Goal: Task Accomplishment & Management: Complete application form

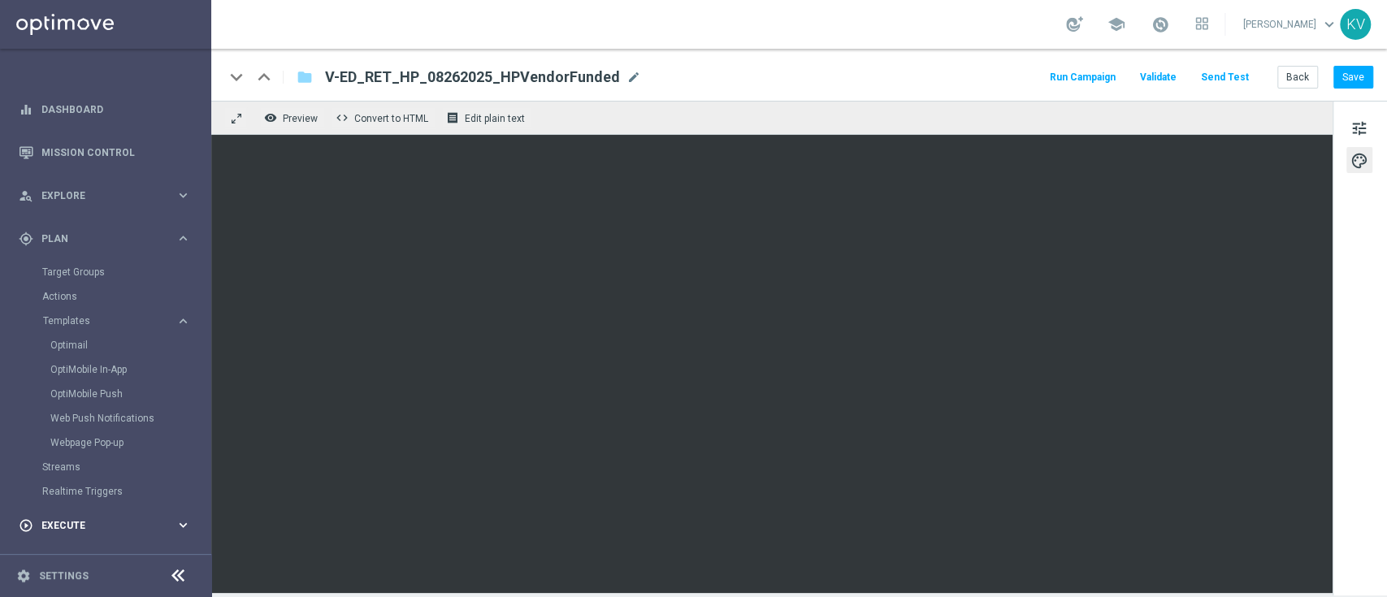
click at [85, 508] on div "play_circle_outline Execute keyboard_arrow_right" at bounding box center [105, 525] width 210 height 43
click at [90, 321] on link "Campaign Builder" at bounding box center [105, 315] width 127 height 13
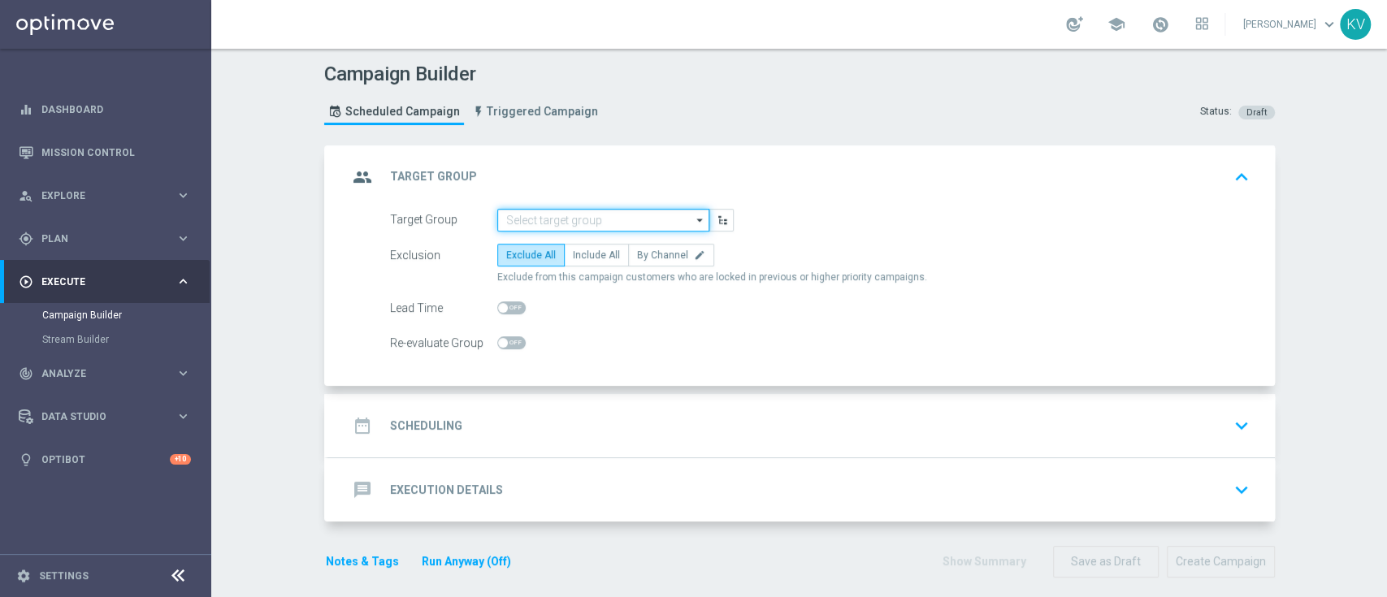
click at [545, 211] on input at bounding box center [603, 220] width 212 height 23
paste input "THU_20250821_OMNI_Promo_card"
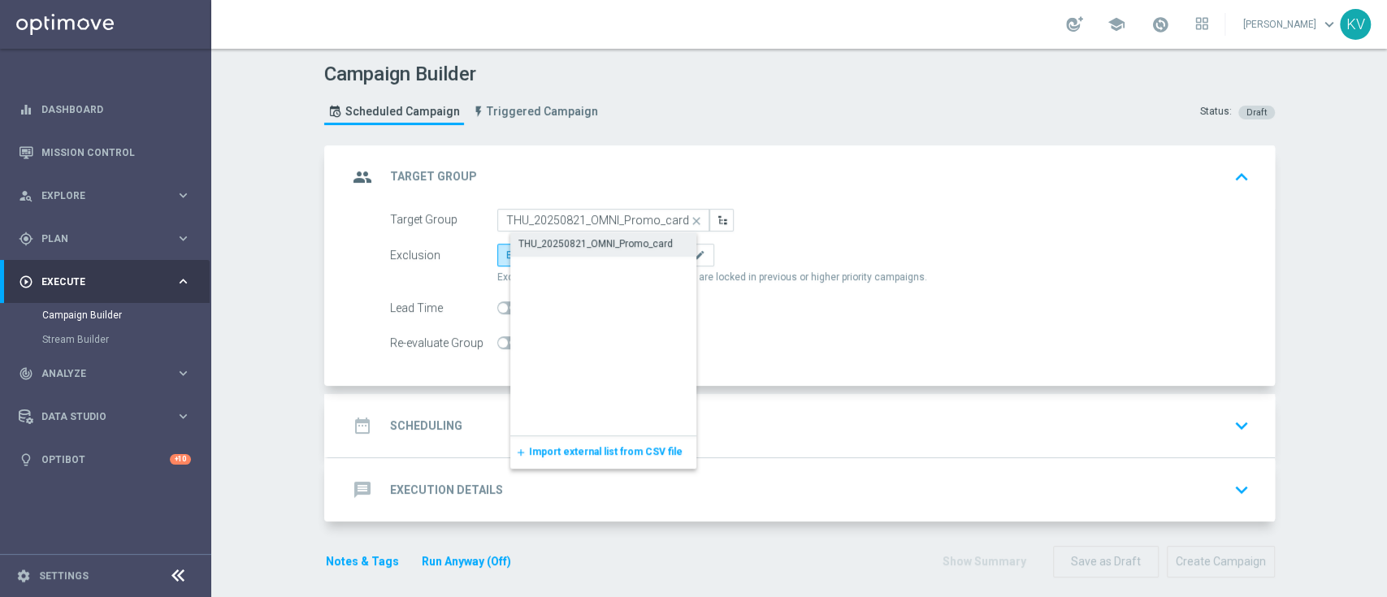
click at [578, 248] on div "THU_20250821_OMNI_Promo_card" at bounding box center [596, 244] width 154 height 15
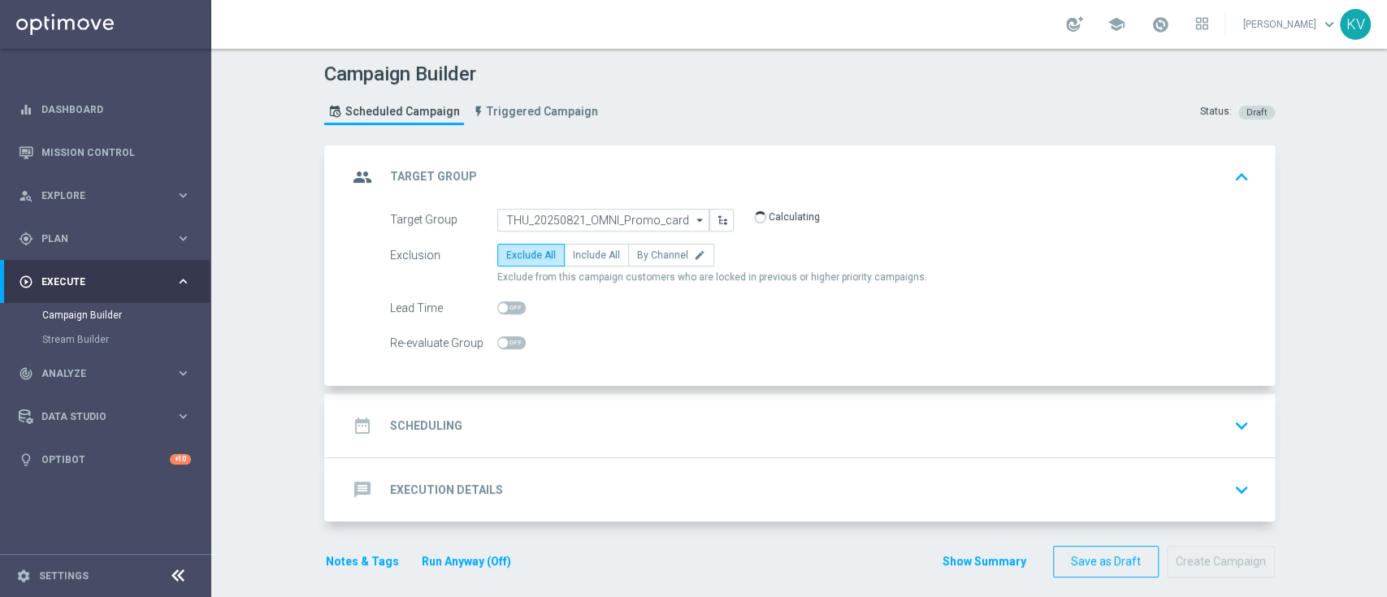
type input "THU_20250821_OMNI_Promo_card"
click at [571, 263] on label "Include All" at bounding box center [596, 255] width 65 height 23
click at [573, 263] on input "Include All" at bounding box center [578, 258] width 11 height 11
radio input "true"
click at [557, 426] on div "date_range Scheduling keyboard_arrow_down" at bounding box center [802, 425] width 908 height 31
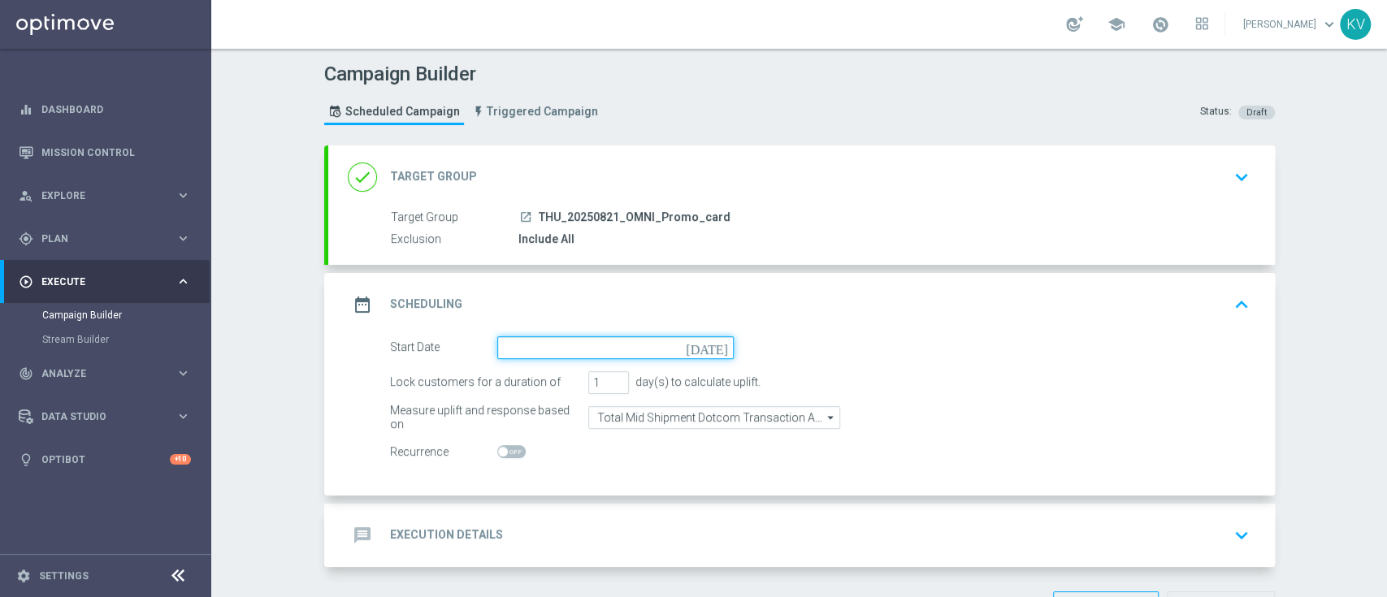
click at [547, 346] on input at bounding box center [615, 348] width 237 height 23
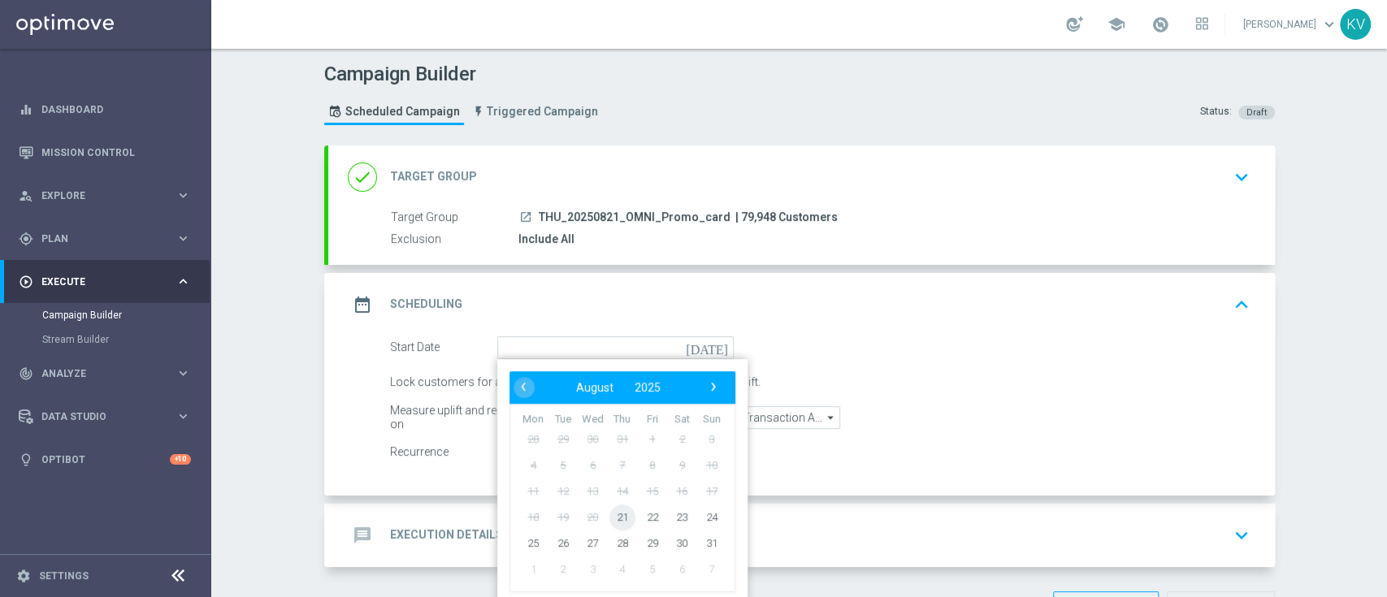
click at [621, 517] on span "21" at bounding box center [622, 517] width 26 height 26
type input "[DATE]"
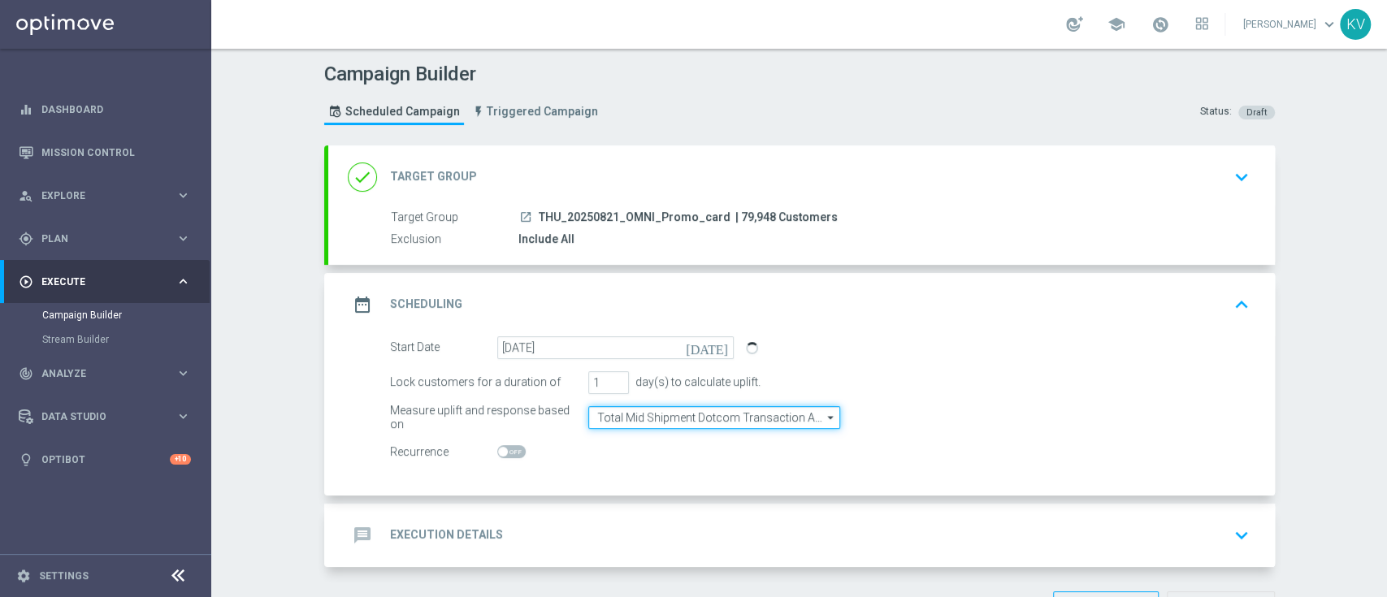
click at [731, 420] on input "Total Mid Shipment Dotcom Transaction Amount" at bounding box center [714, 417] width 252 height 23
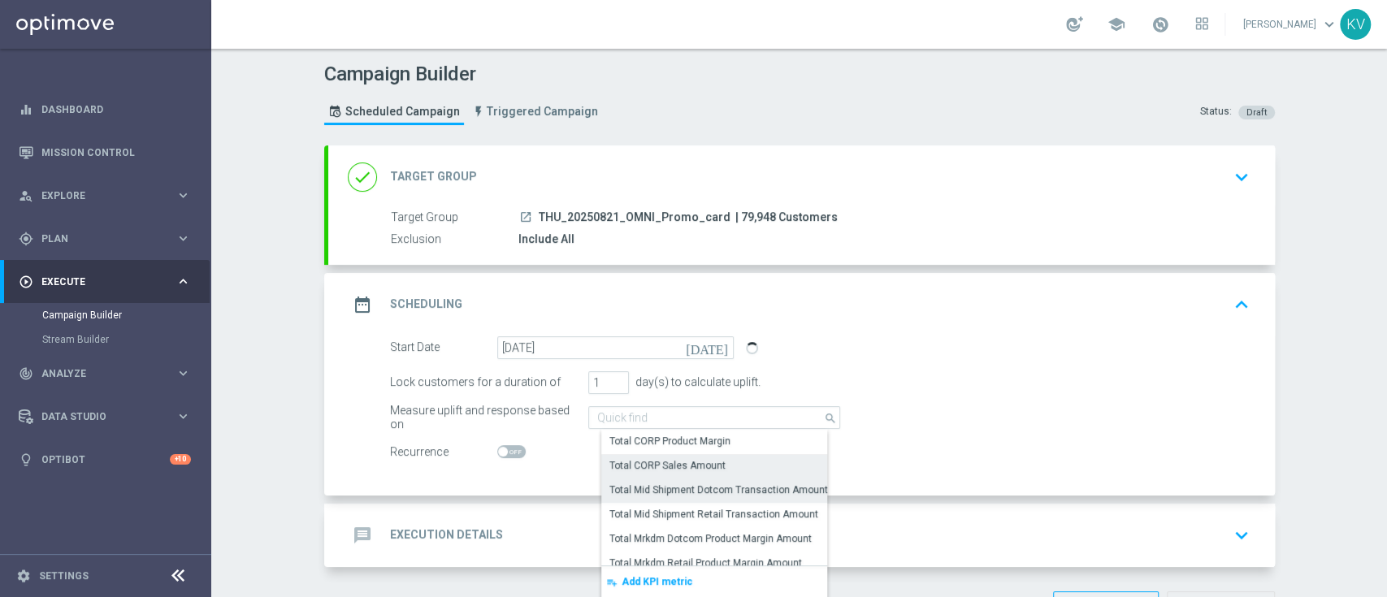
click at [721, 467] on div "Total CORP Sales Amount" at bounding box center [727, 465] width 252 height 23
type input "Total CORP Sales Amount"
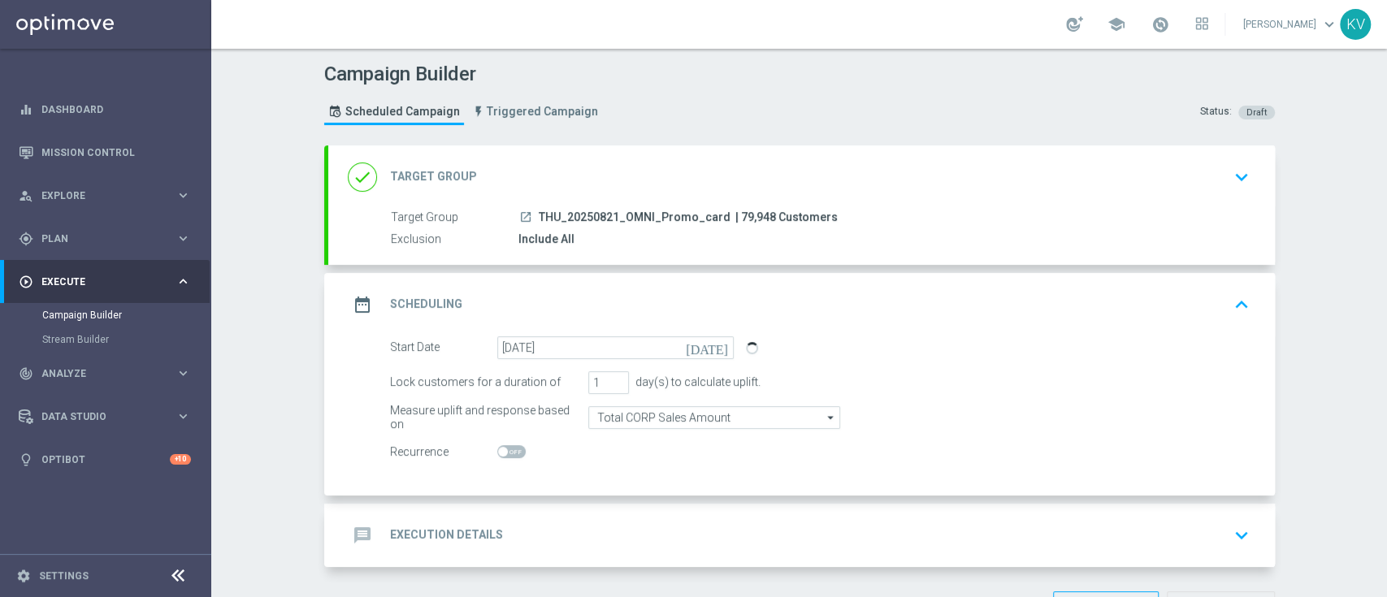
click at [703, 520] on div "message Execution Details keyboard_arrow_down" at bounding box center [802, 535] width 908 height 31
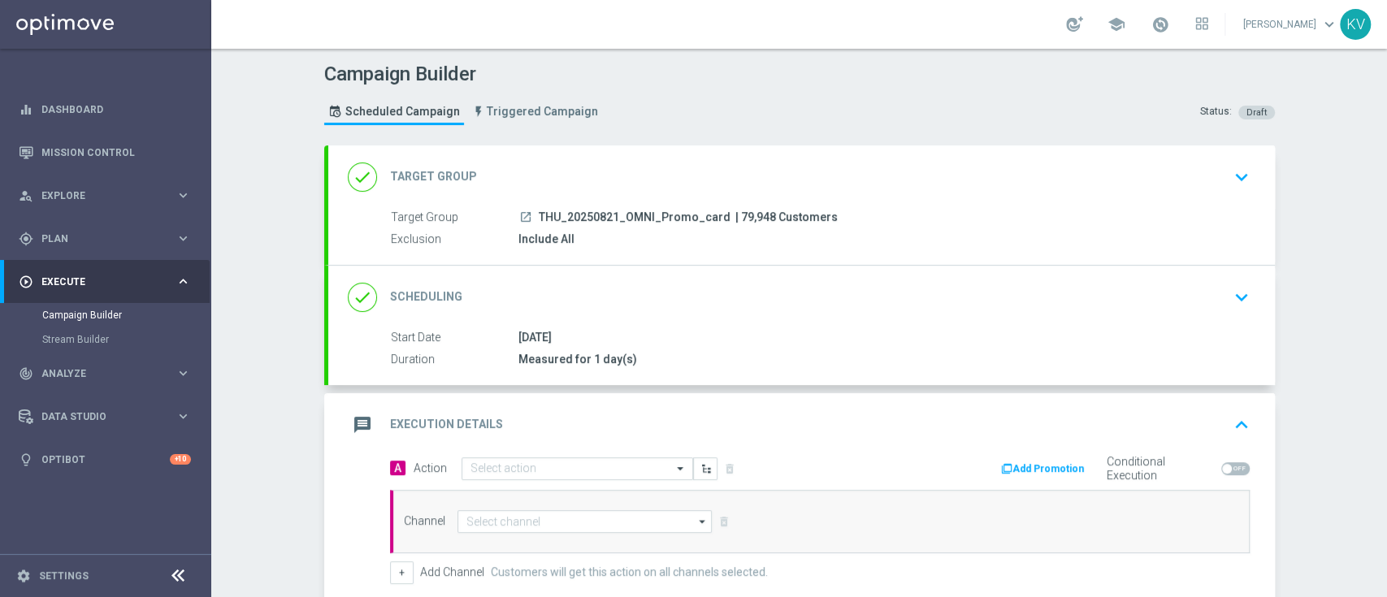
scroll to position [241, 0]
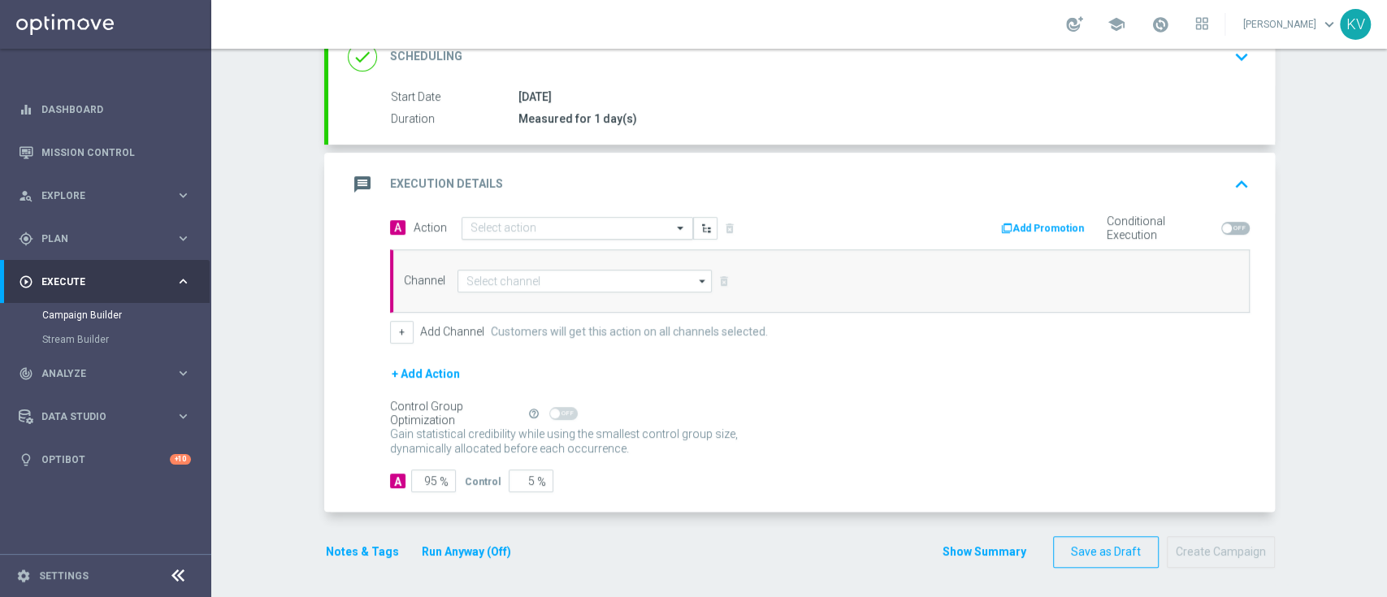
click at [494, 228] on input "text" at bounding box center [561, 229] width 181 height 14
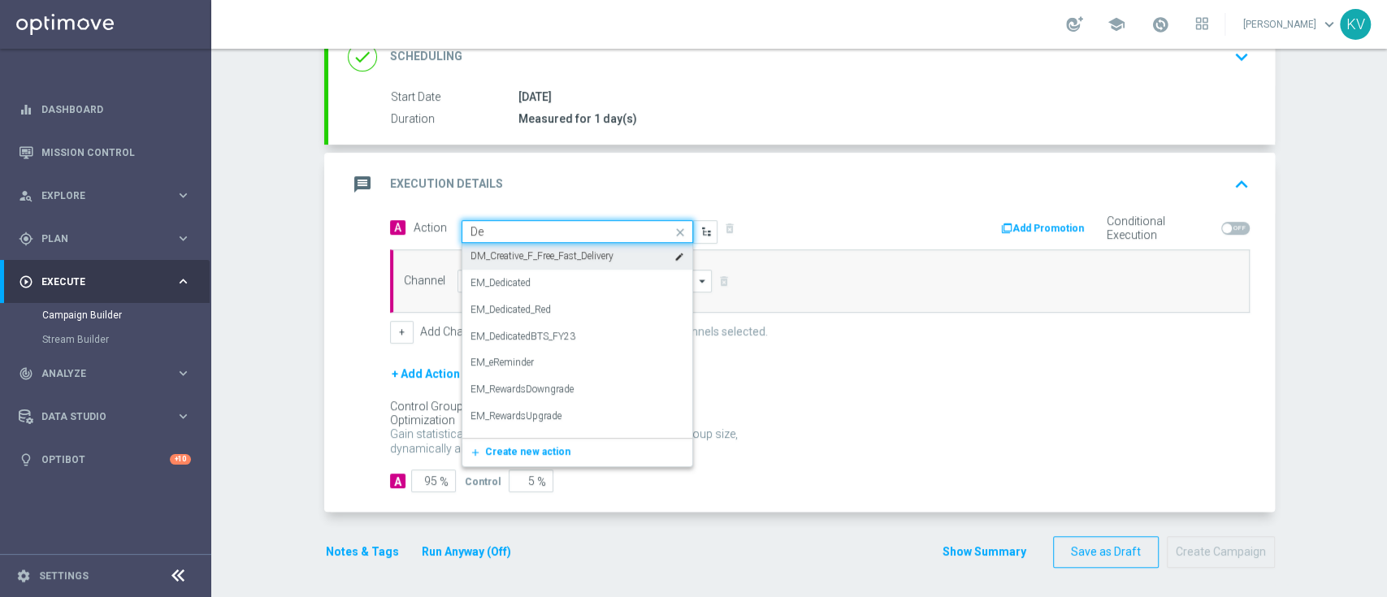
type input "Ded"
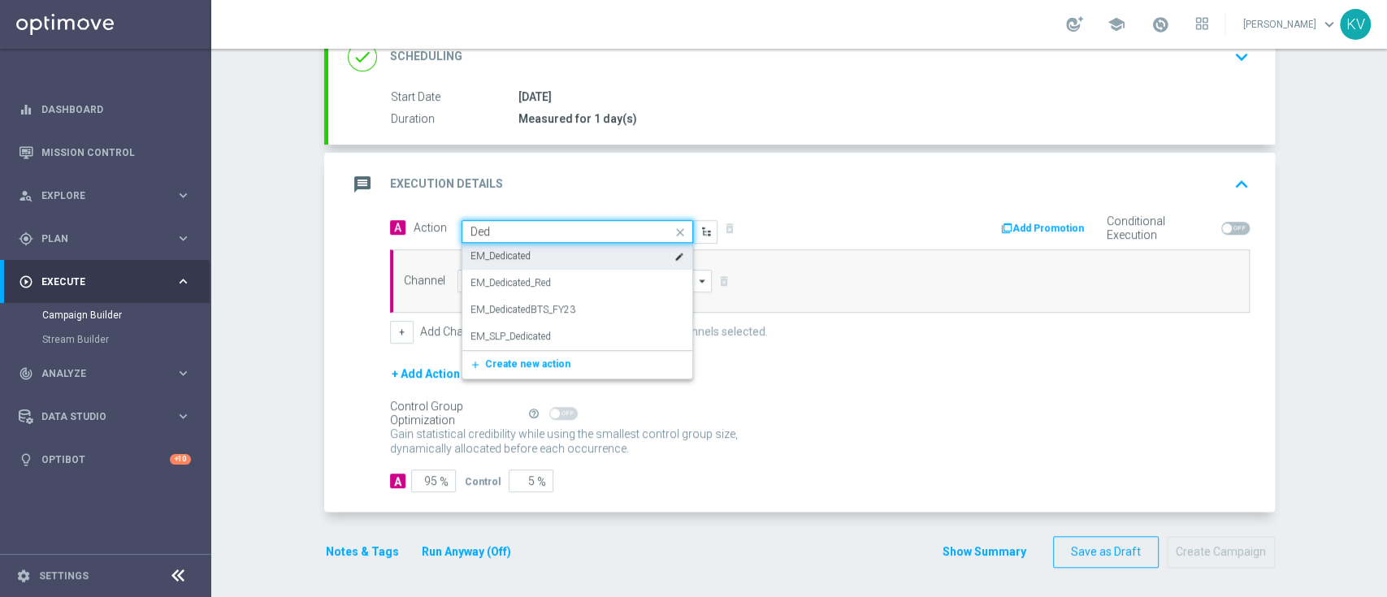
click at [551, 254] on div "EM_Dedicated edit" at bounding box center [578, 256] width 214 height 27
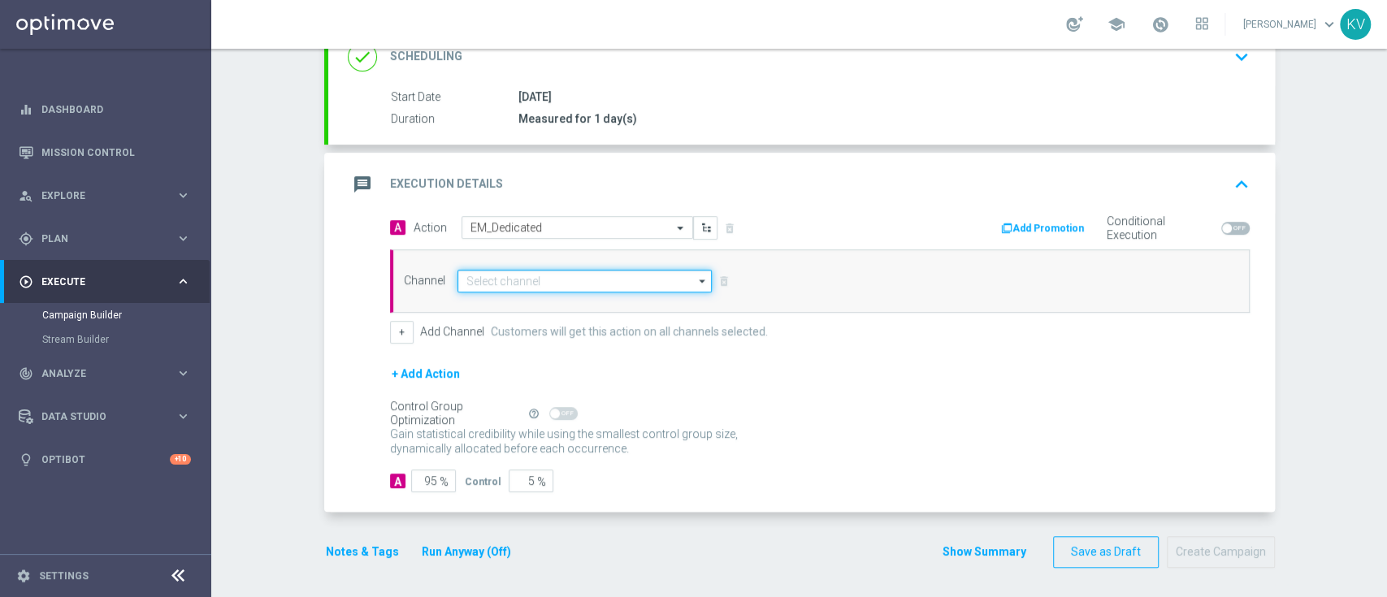
click at [512, 278] on input at bounding box center [585, 281] width 255 height 23
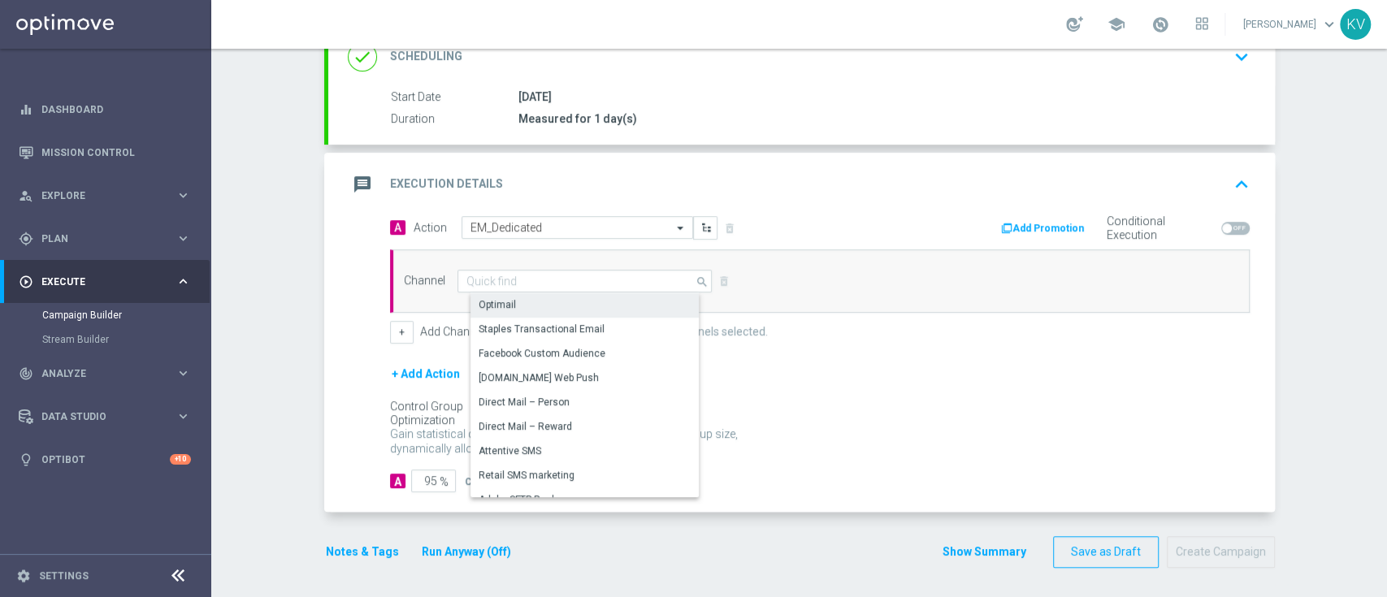
click at [524, 304] on div "Optimail" at bounding box center [592, 304] width 242 height 23
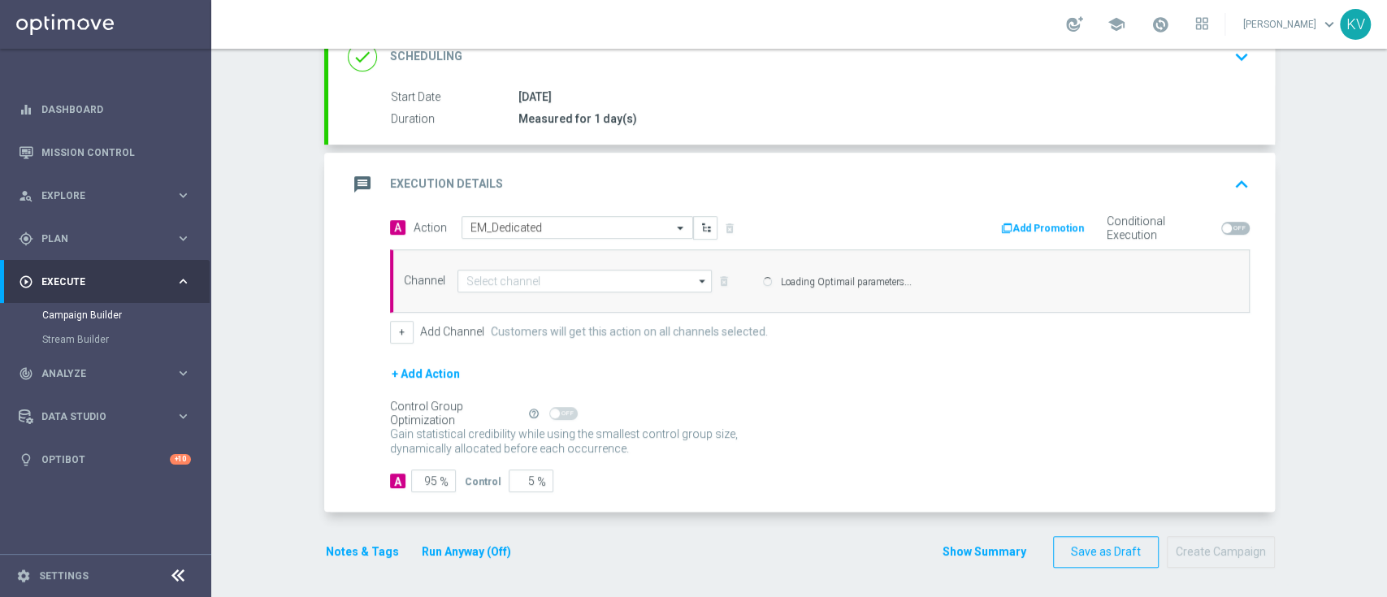
type input "Optimail"
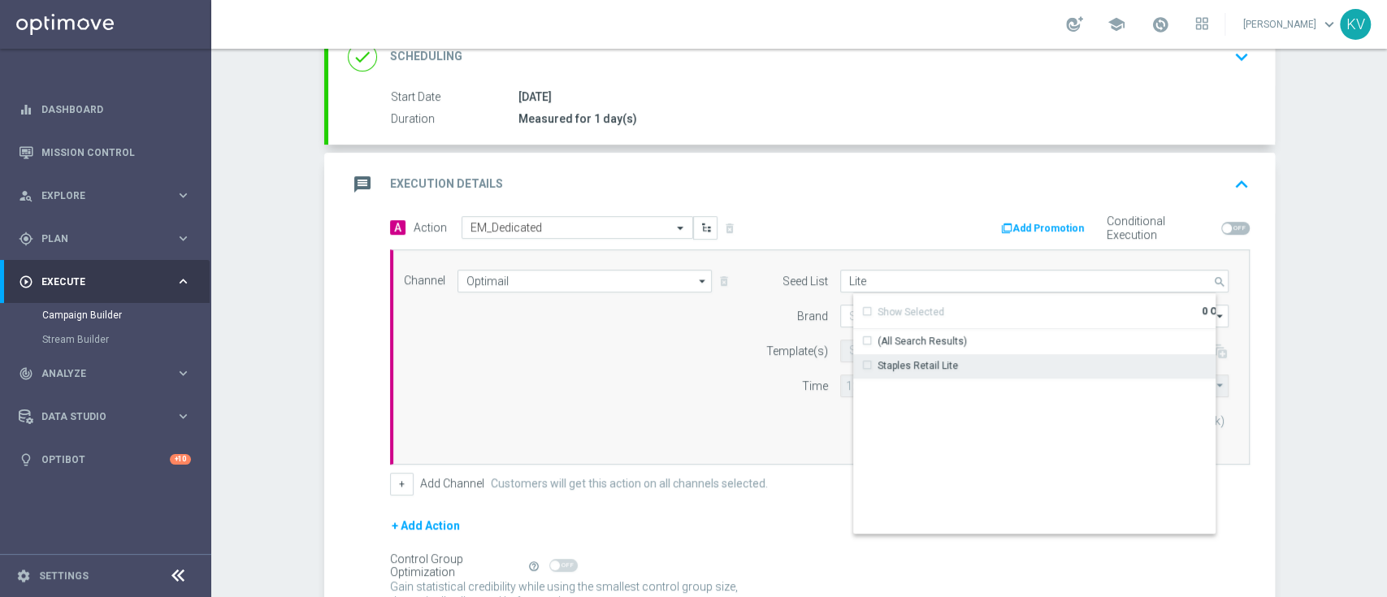
click at [909, 363] on div "Staples Retail Lite" at bounding box center [918, 365] width 80 height 15
click at [665, 359] on div "Channel Optimail Optimail arrow_drop_down Drag here to set row groups Drag here…" at bounding box center [817, 357] width 850 height 175
type input "Staples Retail Lite"
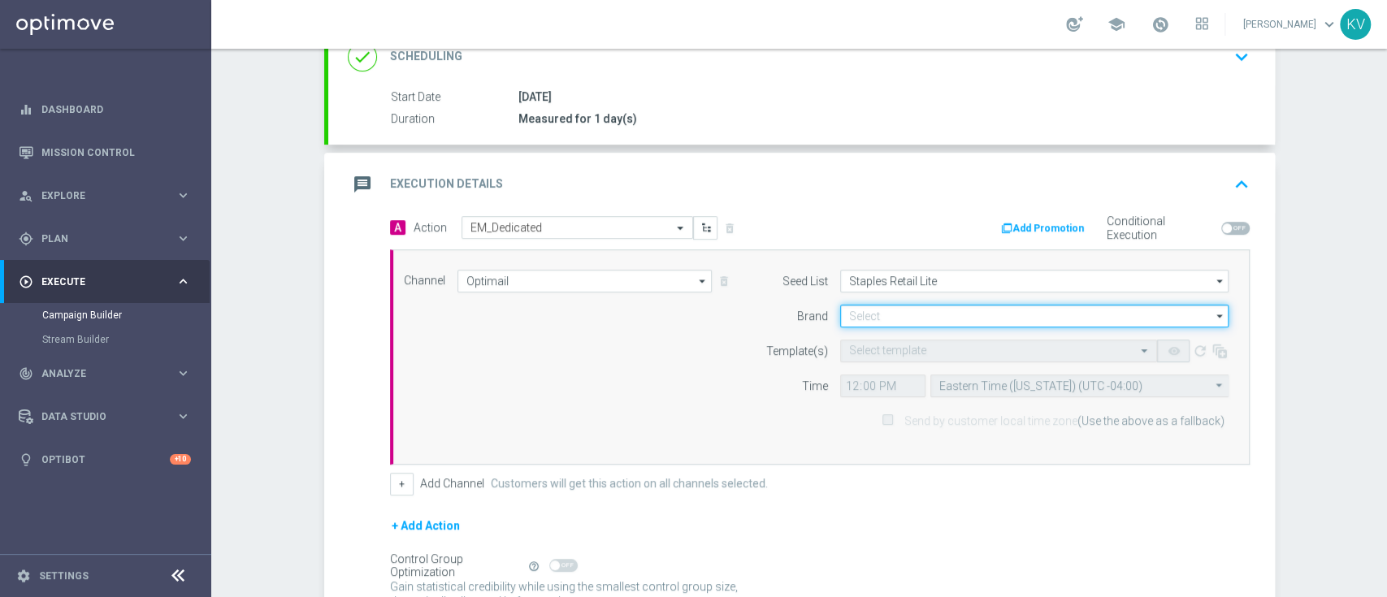
click at [871, 315] on input at bounding box center [1034, 316] width 389 height 23
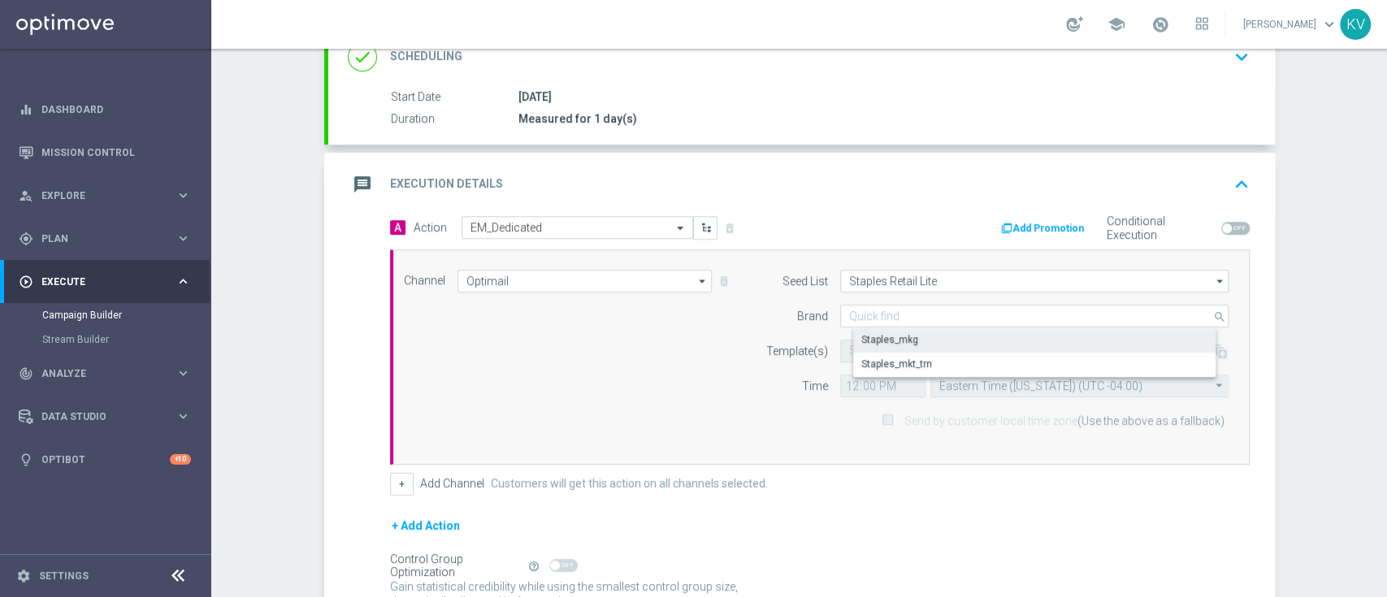
click at [879, 329] on div "Staples_mkg" at bounding box center [1047, 339] width 389 height 23
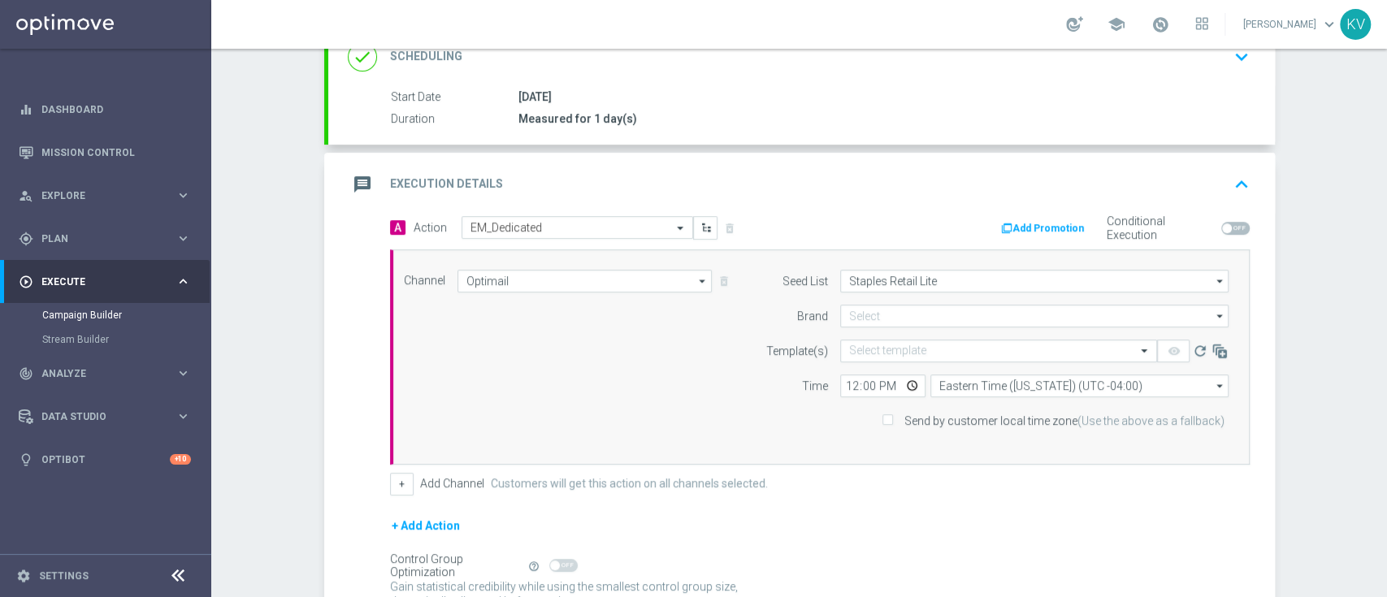
type input "Staples_mkg"
click at [844, 332] on form "Seed List Staples Retail Lite Staples Retail Lite arrow_drop_down Drag here to …" at bounding box center [993, 351] width 471 height 163
click at [858, 350] on input "text" at bounding box center [982, 352] width 267 height 14
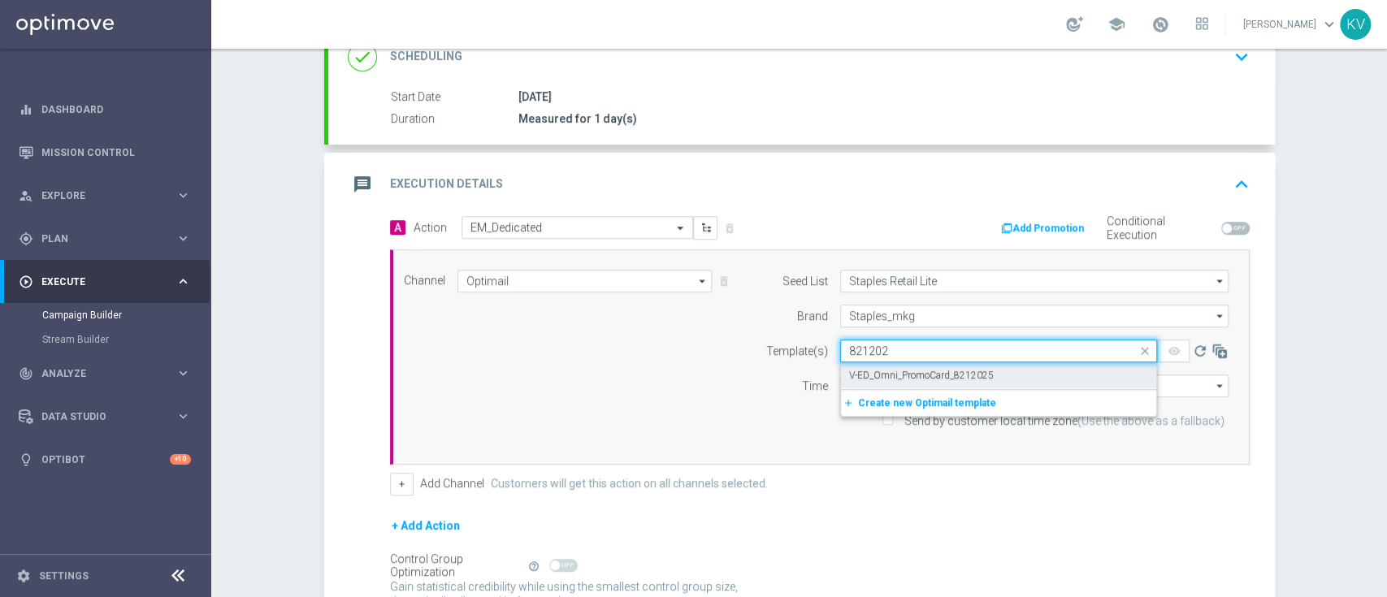
click at [932, 382] on div "V-ED_Omni_PromoCard_8212025" at bounding box center [998, 376] width 299 height 27
type input "821202"
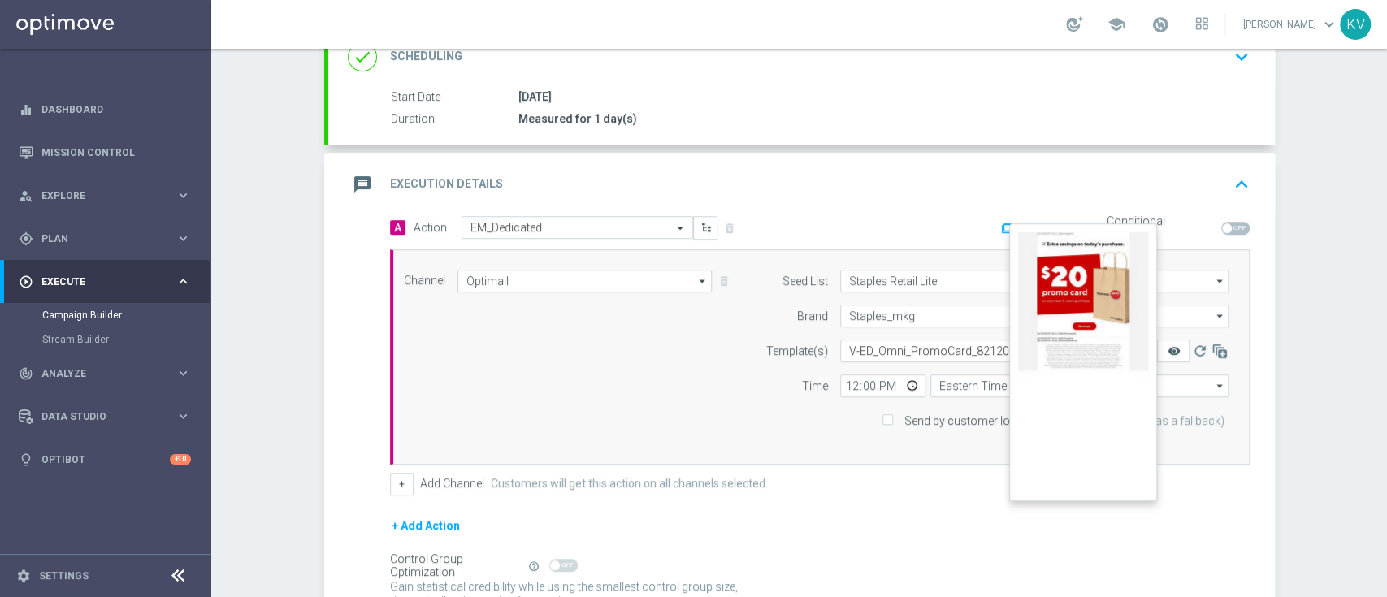
click at [1168, 351] on icon "remove_red_eye" at bounding box center [1173, 351] width 13 height 13
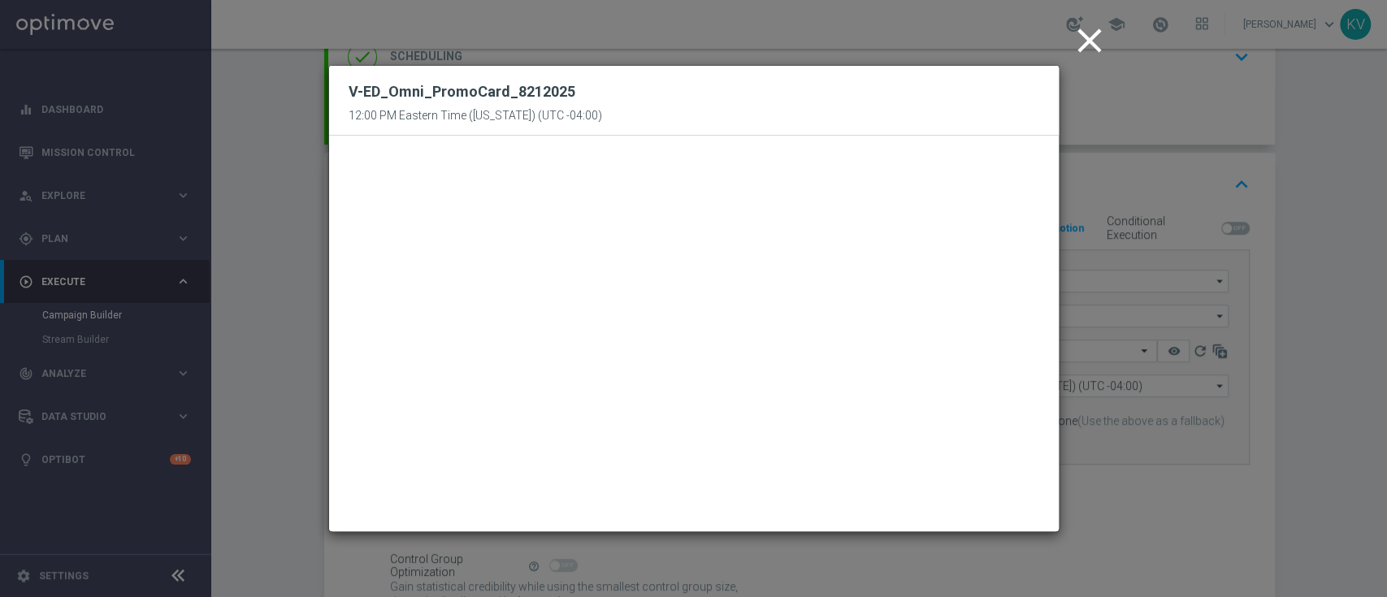
click at [1091, 50] on icon "close" at bounding box center [1090, 40] width 41 height 41
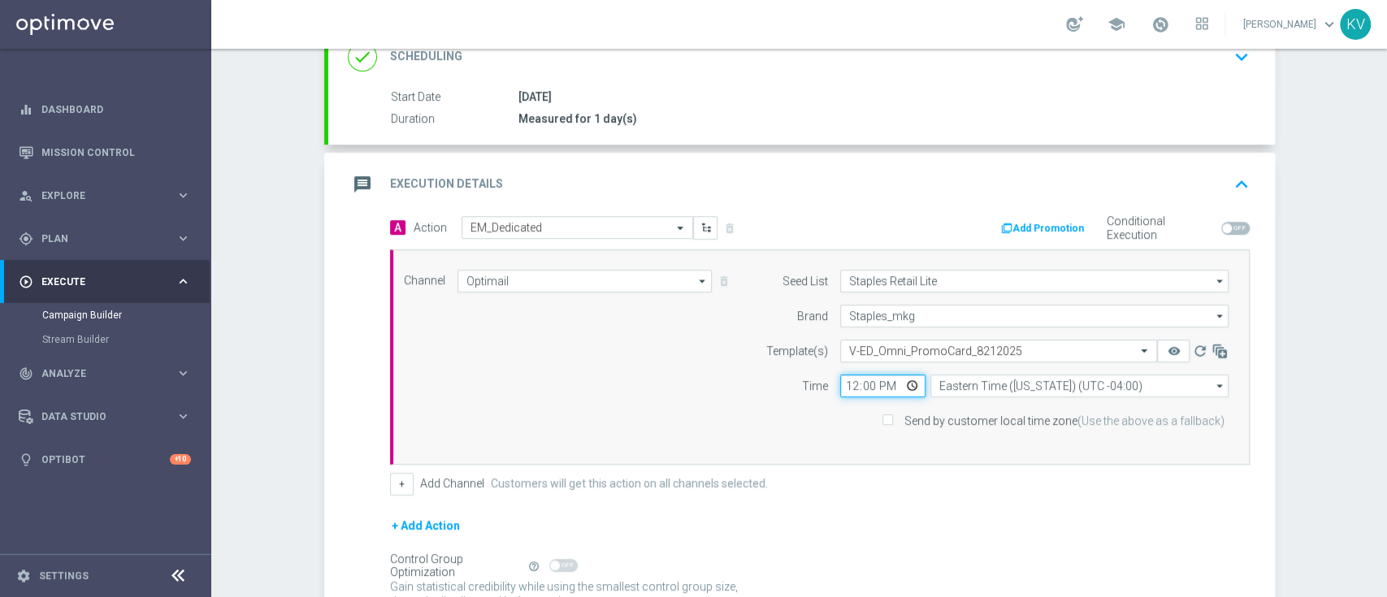
click at [840, 381] on input "12:00" at bounding box center [882, 386] width 85 height 23
click at [846, 387] on input "14:00" at bounding box center [882, 386] width 85 height 23
type input "13:00"
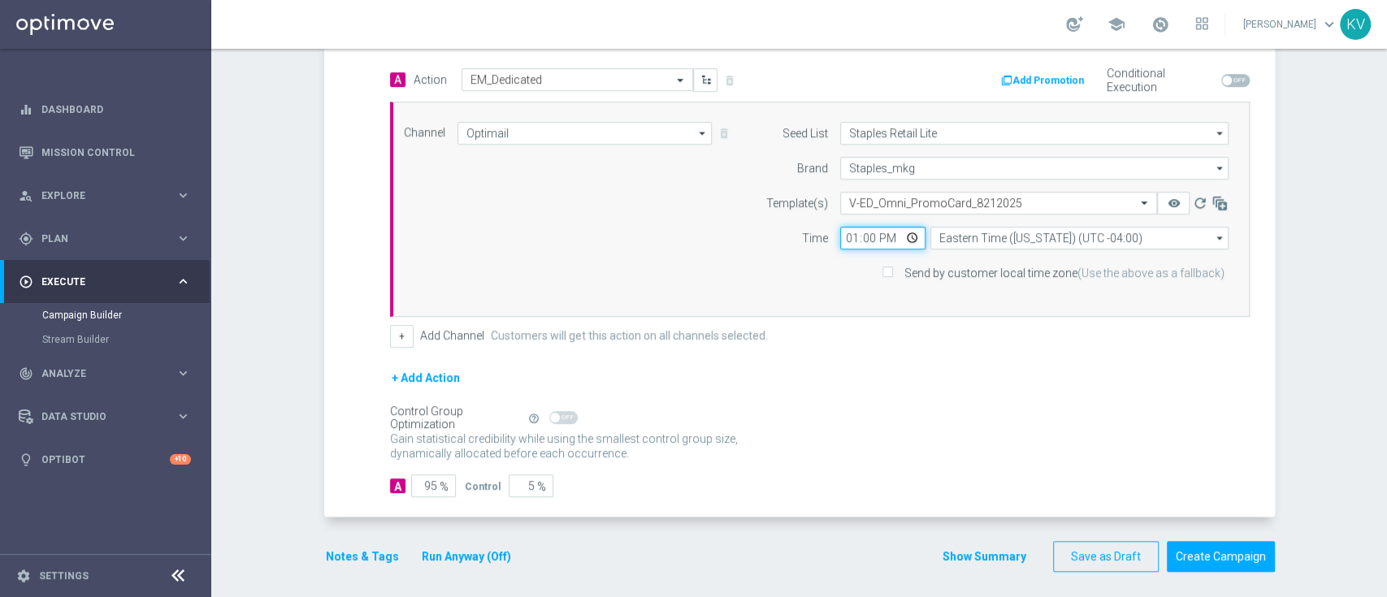
scroll to position [393, 0]
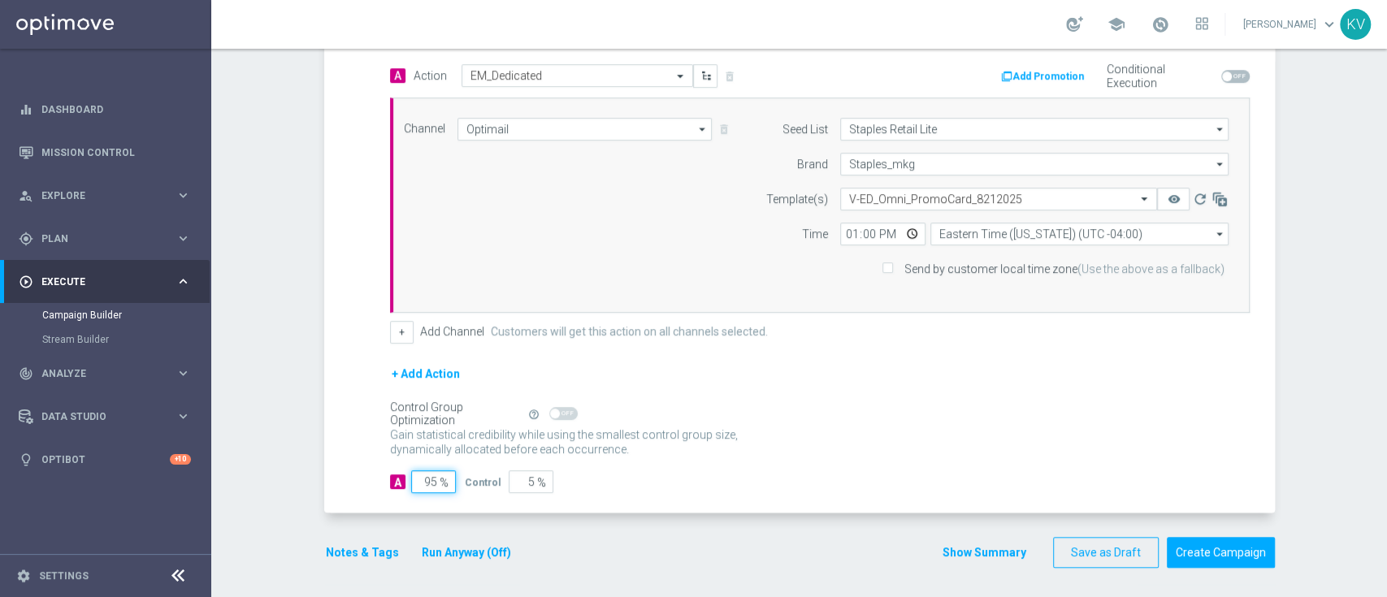
click at [427, 488] on input "95" at bounding box center [433, 482] width 45 height 23
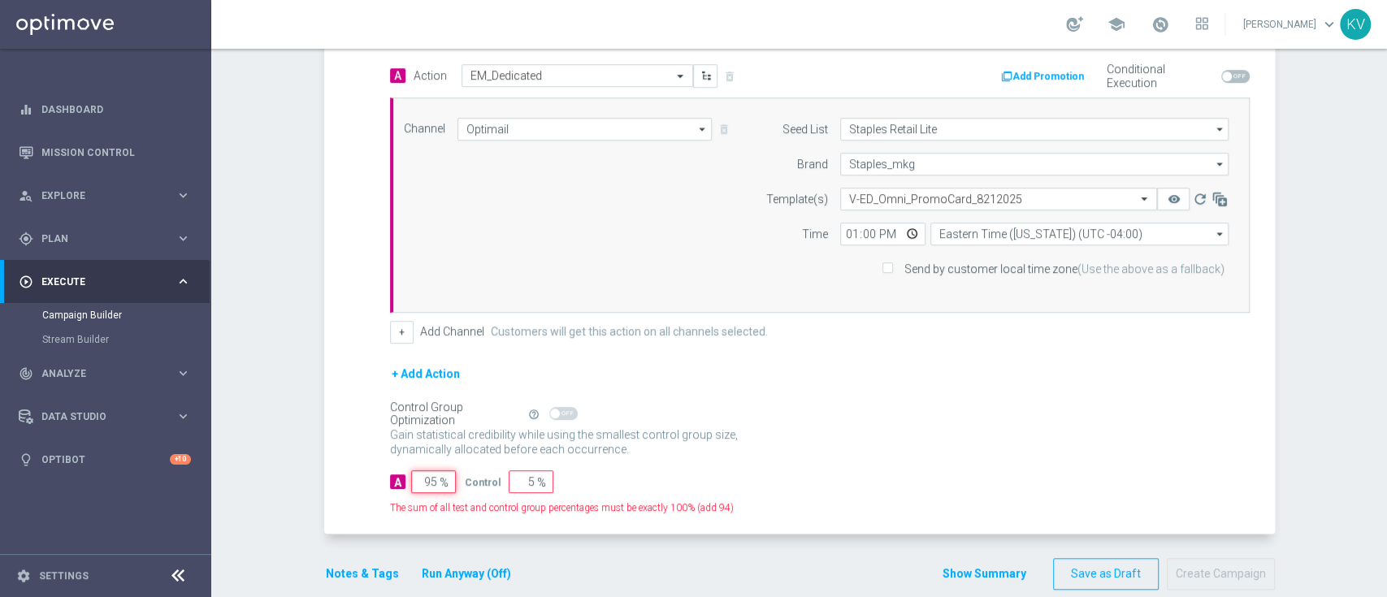
type input "1"
type input "99"
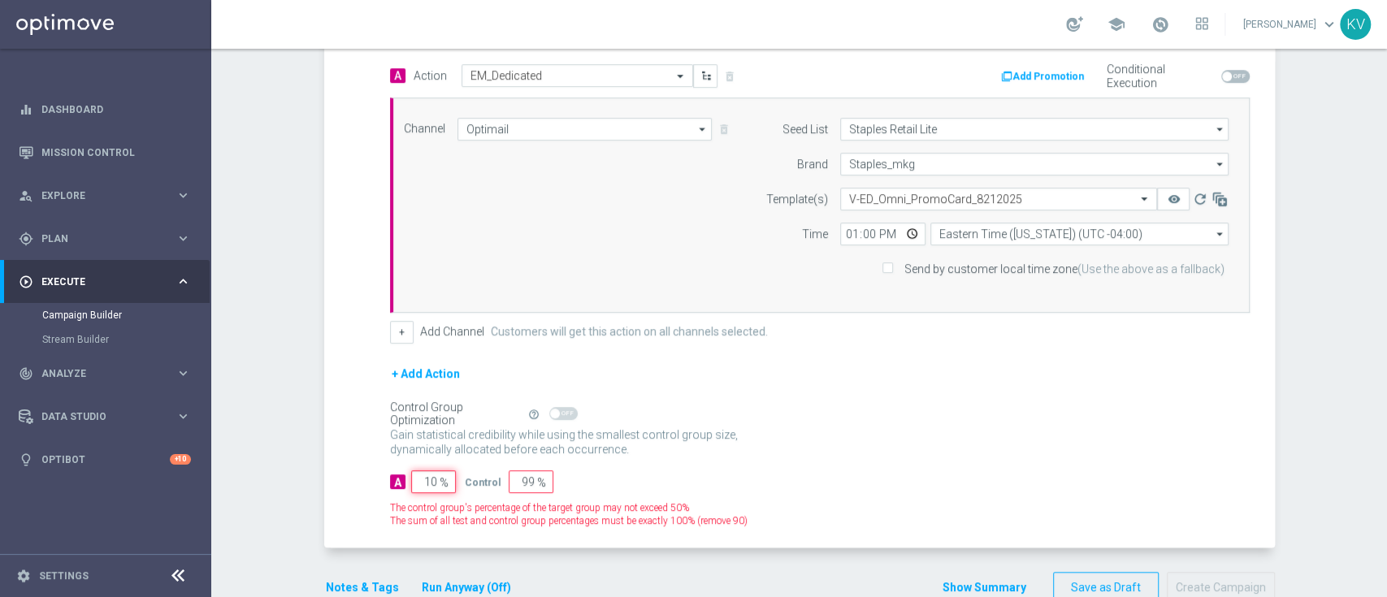
type input "100"
type input "0"
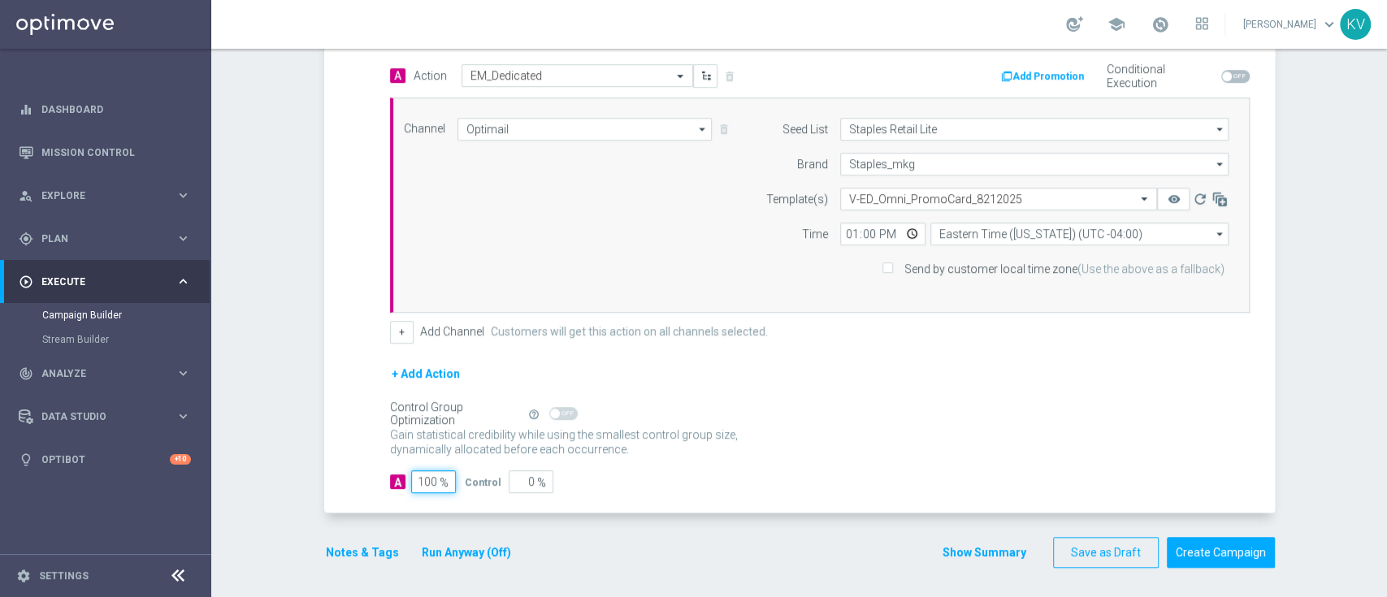
type input "100"
click at [345, 560] on div "Notes & Tags Run Anyway (Off)" at bounding box center [428, 553] width 208 height 32
click at [346, 557] on button "Notes & Tags" at bounding box center [362, 553] width 76 height 20
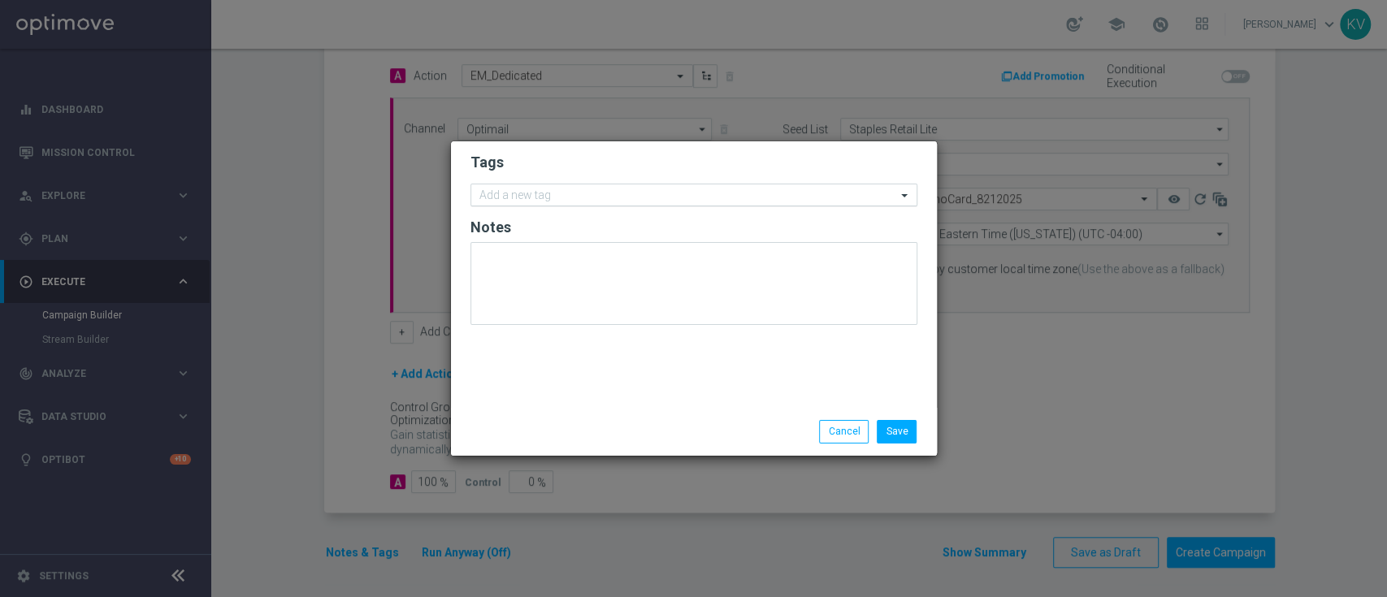
click at [558, 189] on input "text" at bounding box center [688, 196] width 417 height 14
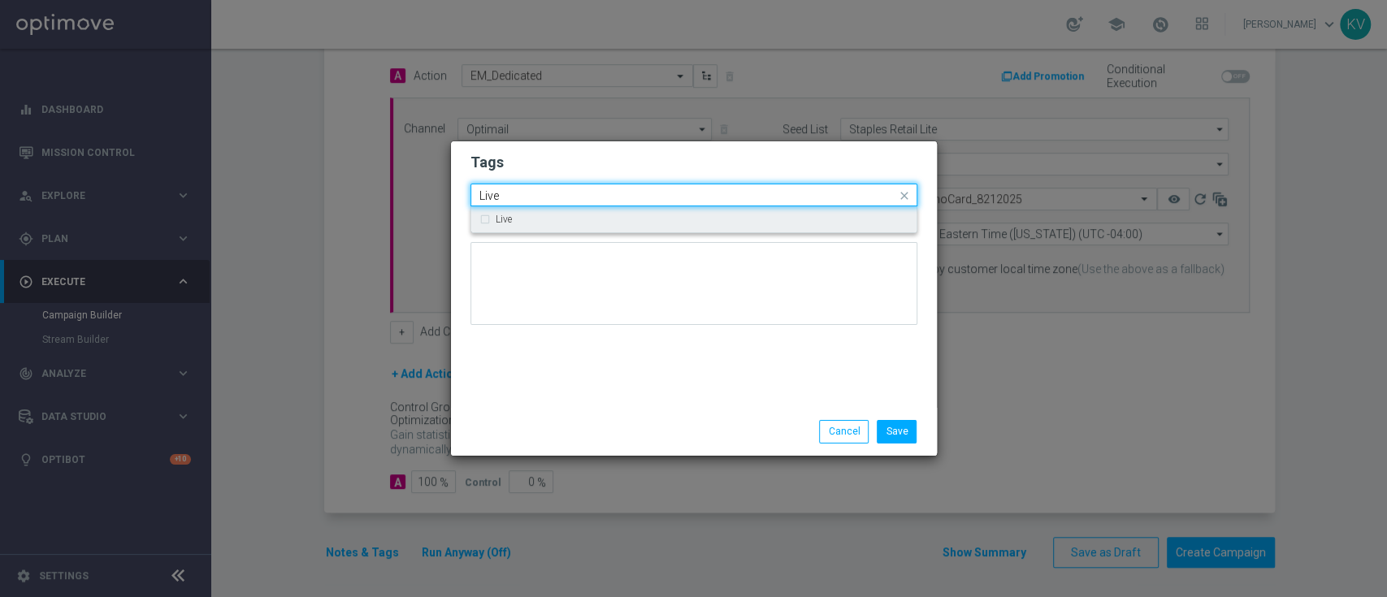
click at [534, 219] on div "Live" at bounding box center [702, 220] width 413 height 10
type input "Live"
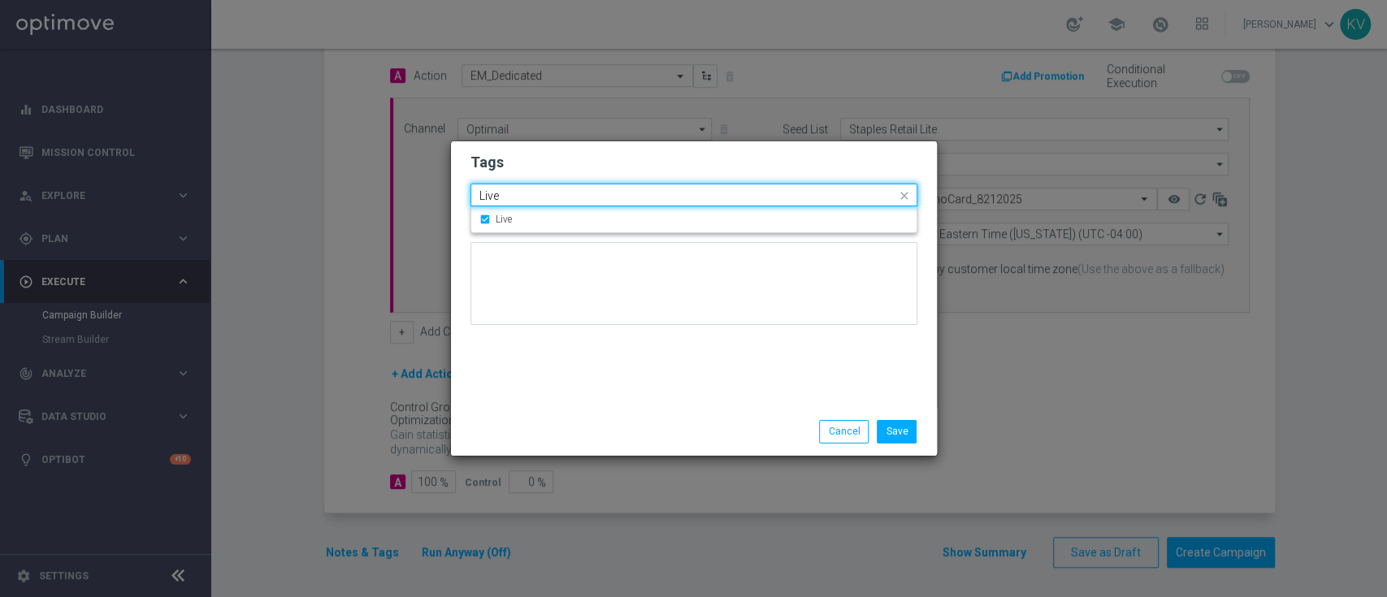
click at [518, 198] on input "Live" at bounding box center [688, 196] width 417 height 14
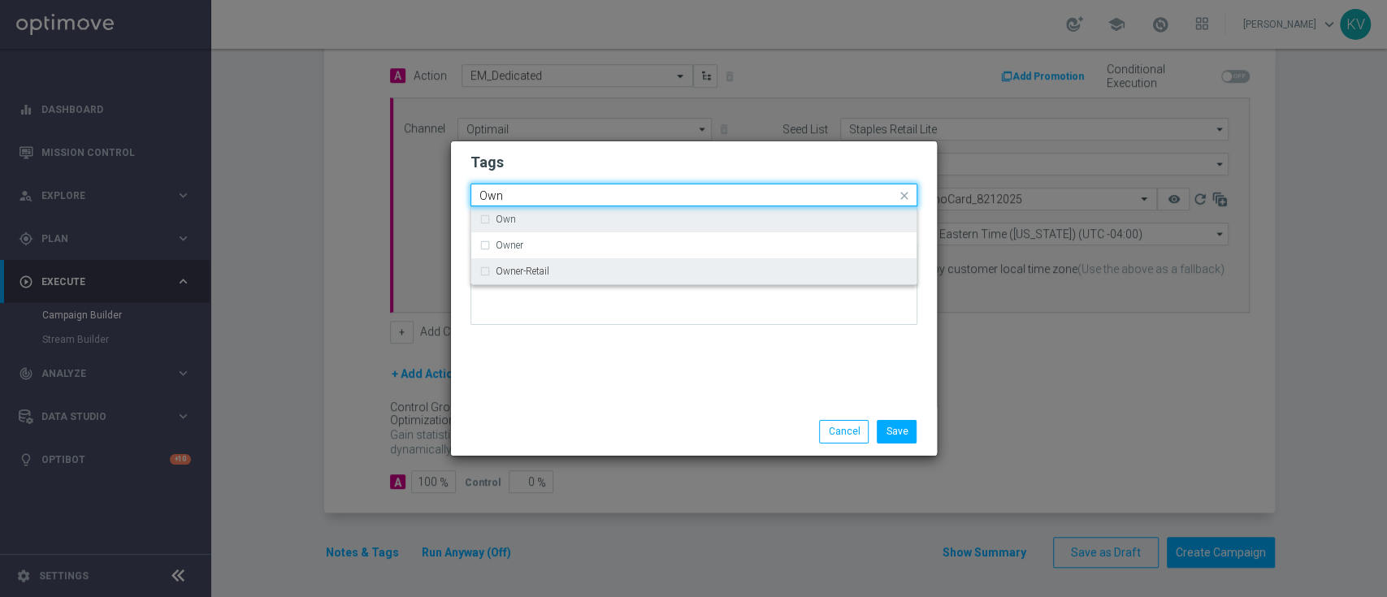
click at [534, 280] on div "Owner-Retail" at bounding box center [694, 271] width 429 height 26
type input "Own"
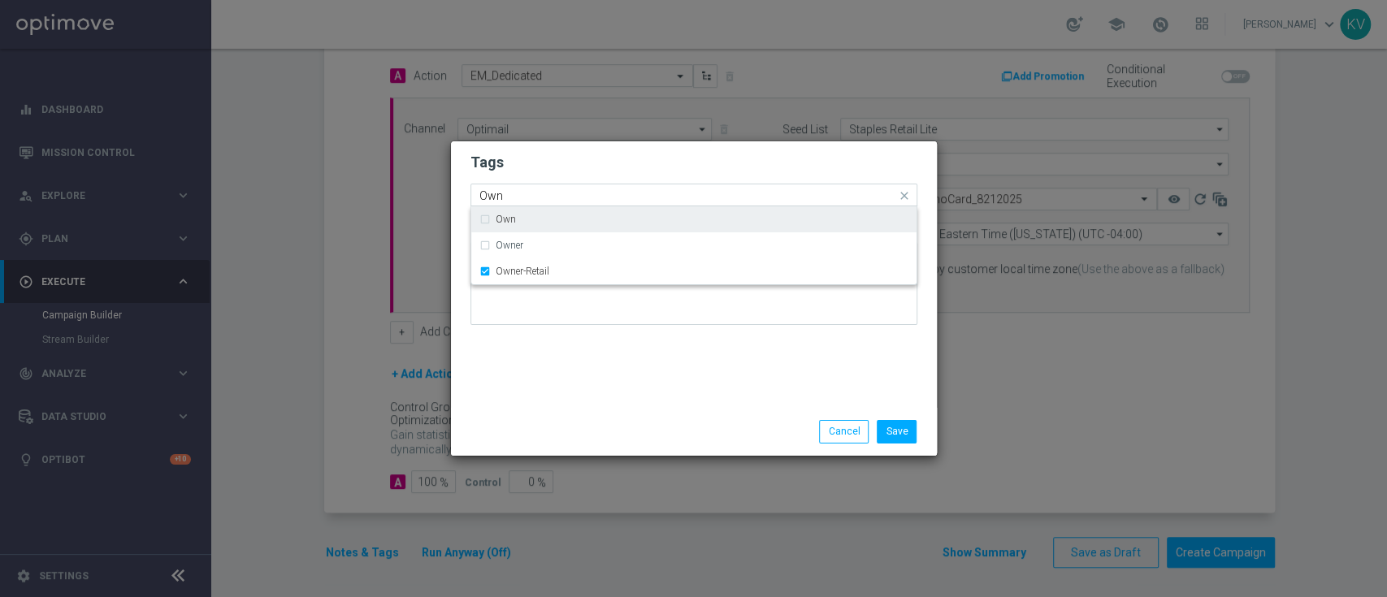
click at [512, 191] on input "Own" at bounding box center [688, 196] width 417 height 14
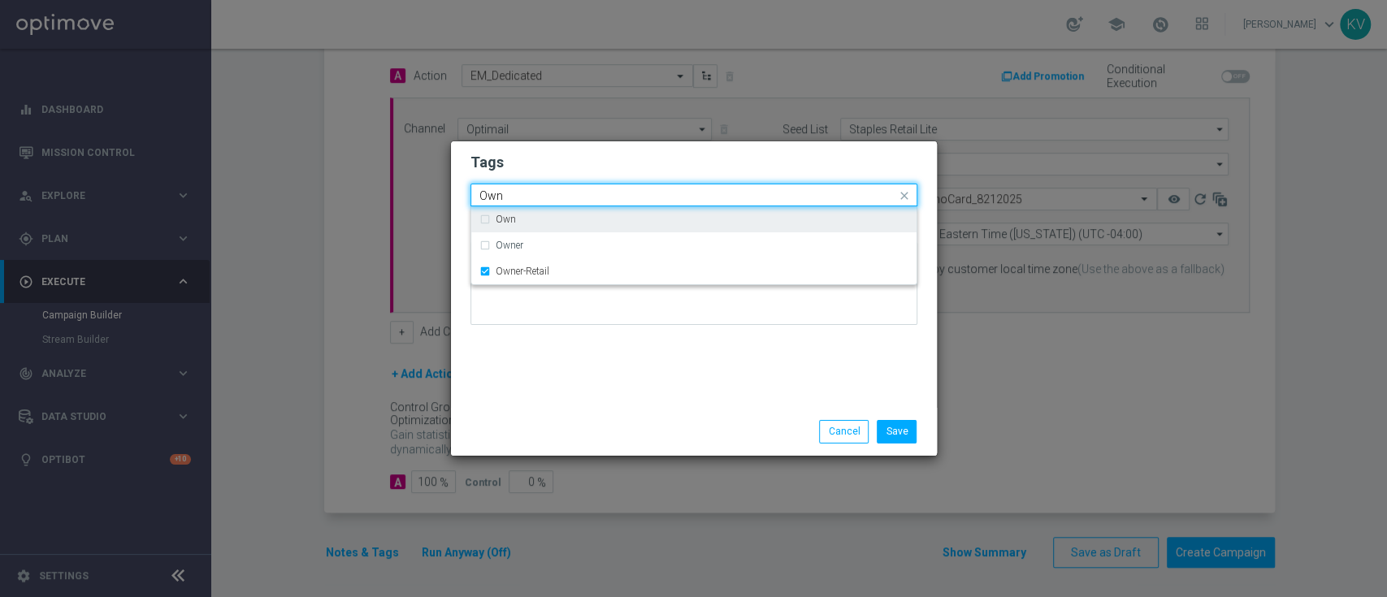
click at [512, 191] on input "Own" at bounding box center [688, 196] width 417 height 14
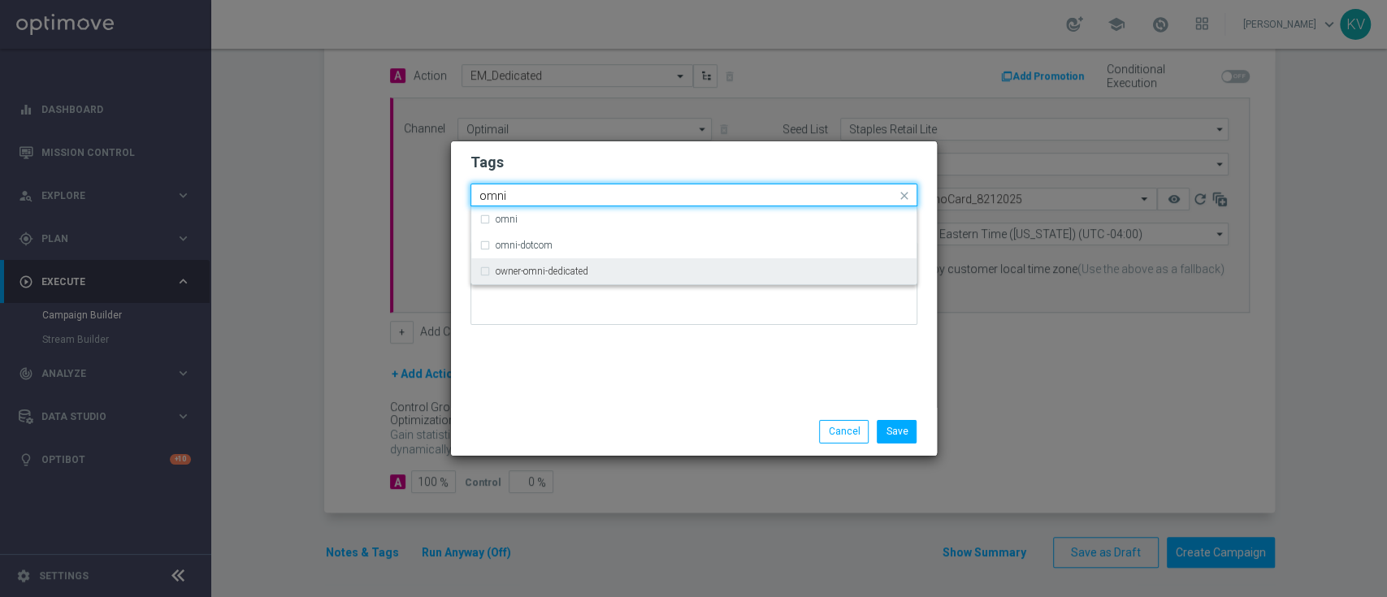
click at [561, 276] on label "owner-omni-dedicated" at bounding box center [542, 272] width 93 height 10
type input "omni"
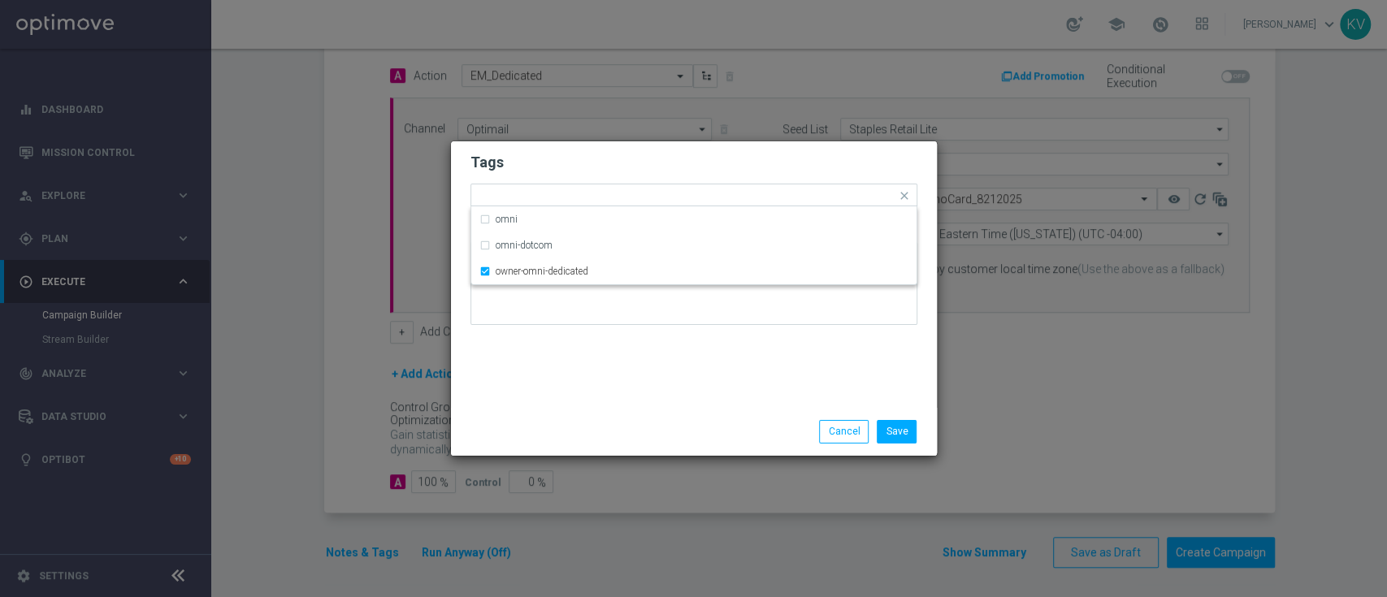
click at [540, 382] on div "Tags Quick find × Live × Owner-Retail × owner-omni-dedicated omni omni-dotcom o…" at bounding box center [694, 274] width 486 height 267
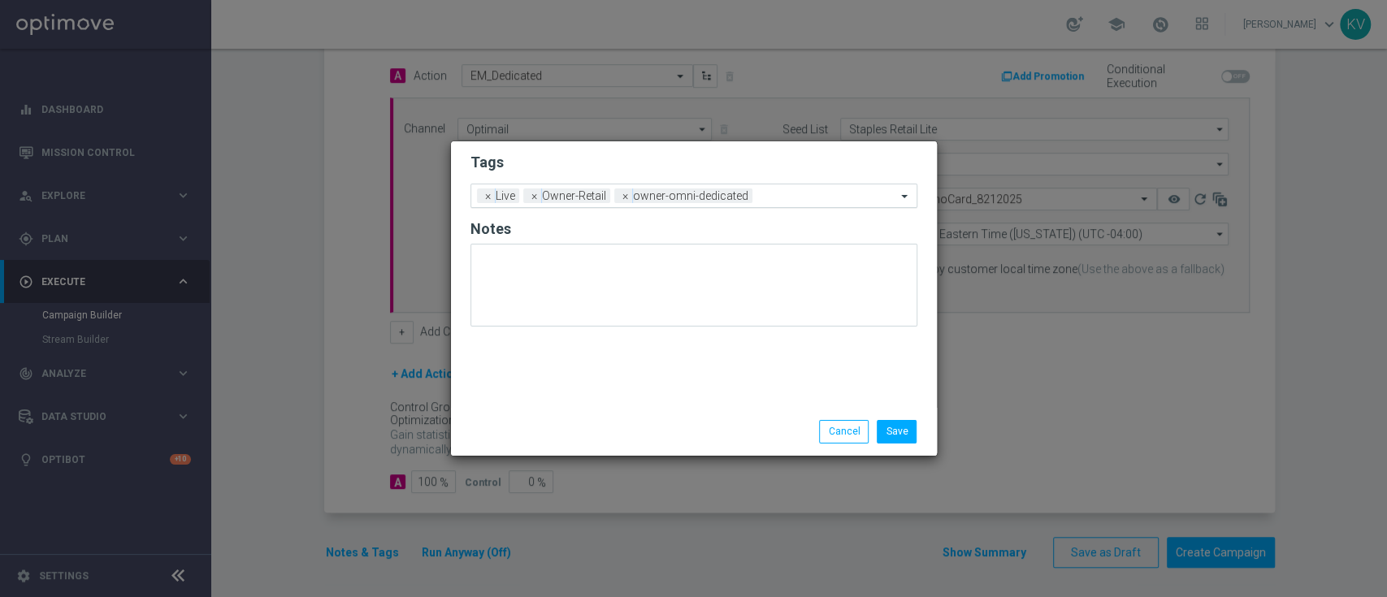
click at [795, 202] on input "text" at bounding box center [827, 197] width 137 height 14
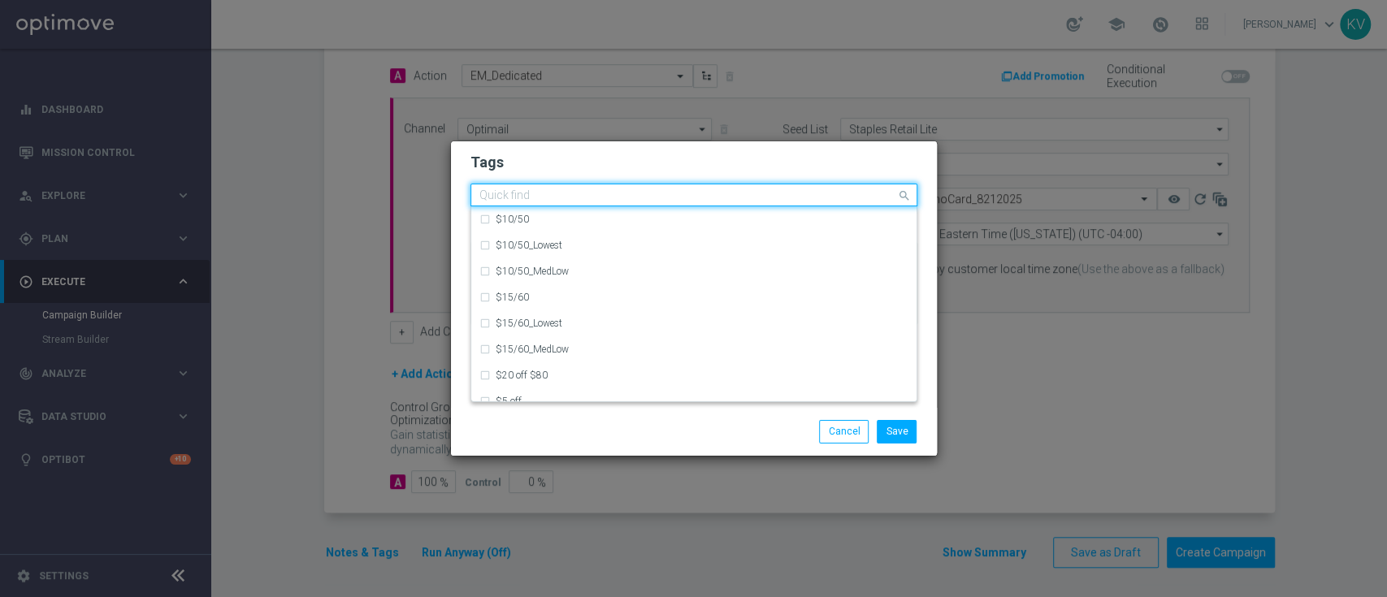
scroll to position [0, 0]
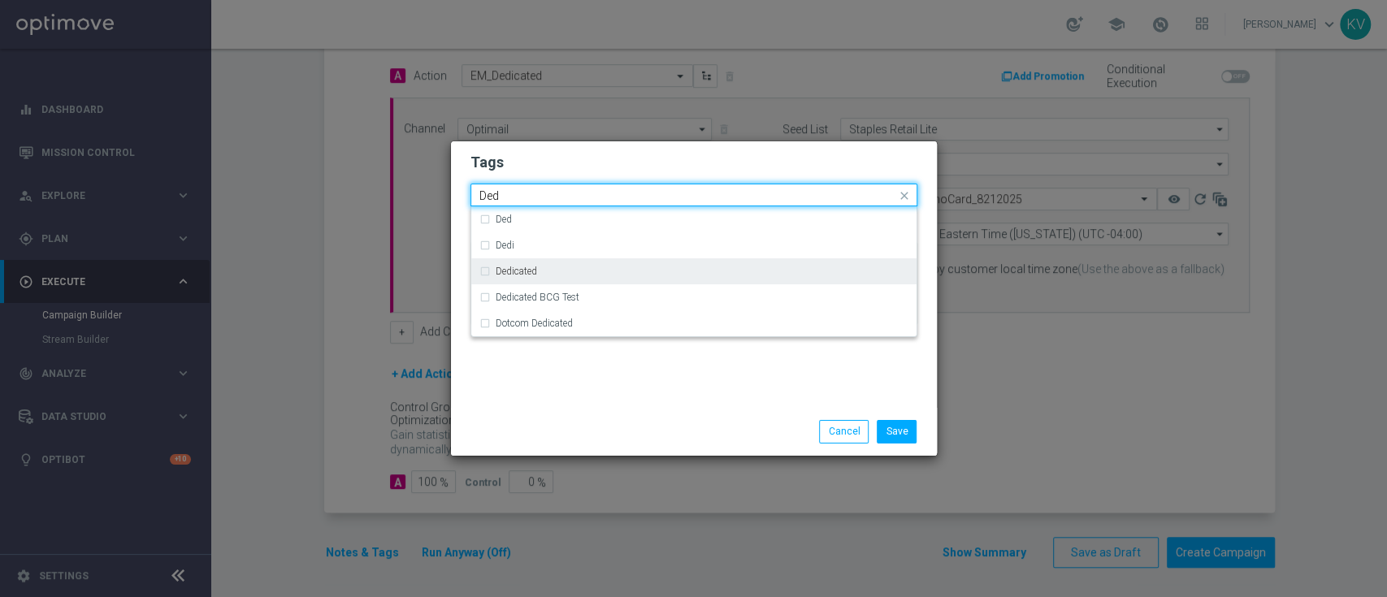
click at [588, 277] on div "Dedicated" at bounding box center [694, 271] width 429 height 26
type input "Ded"
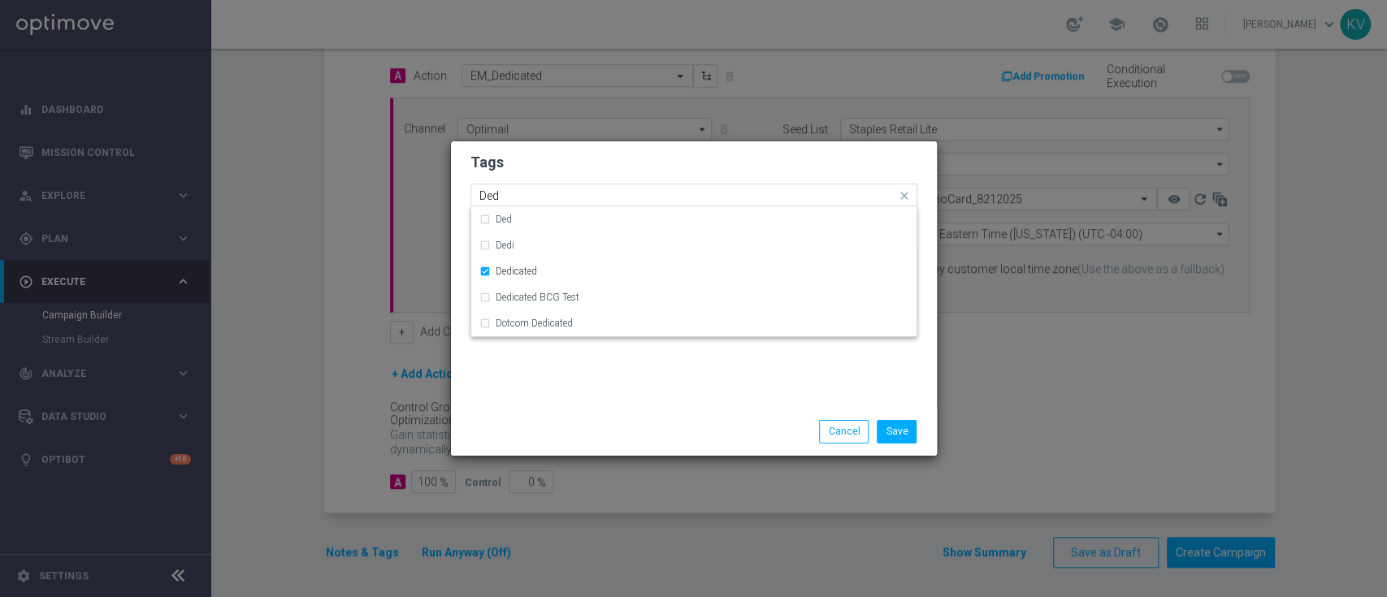
click at [532, 195] on input "Ded" at bounding box center [688, 196] width 417 height 14
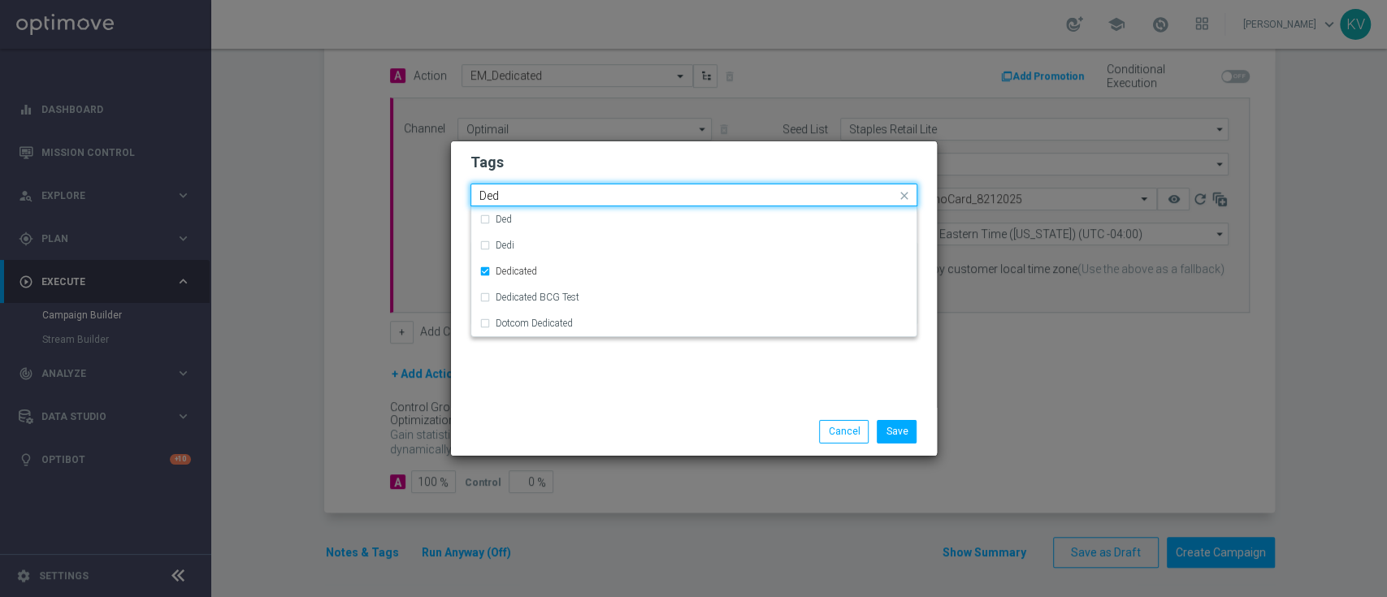
click at [532, 195] on input "Ded" at bounding box center [688, 196] width 417 height 14
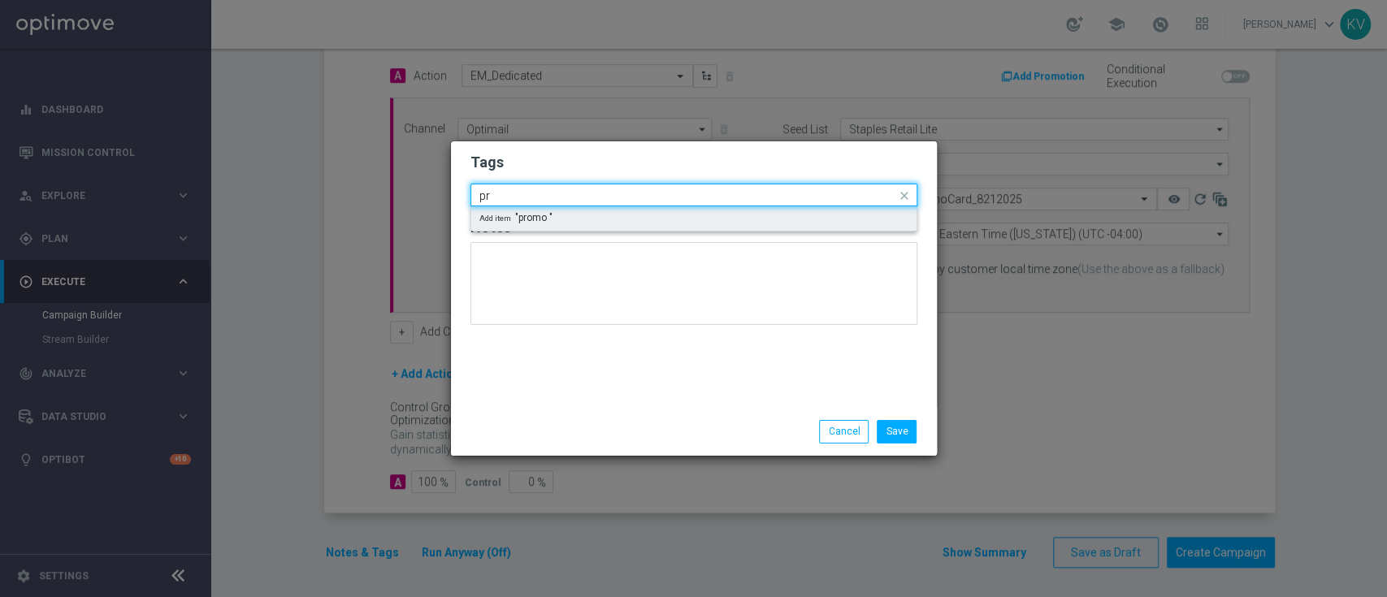
type input "p"
type input "P"
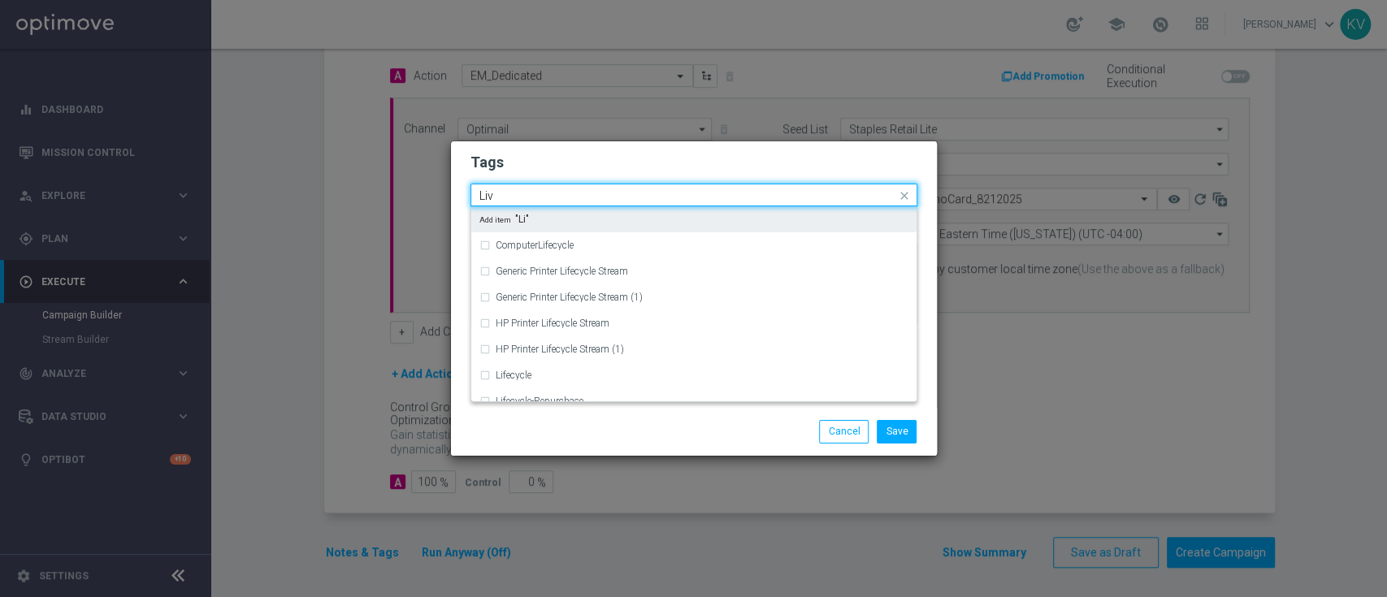
type input "Live"
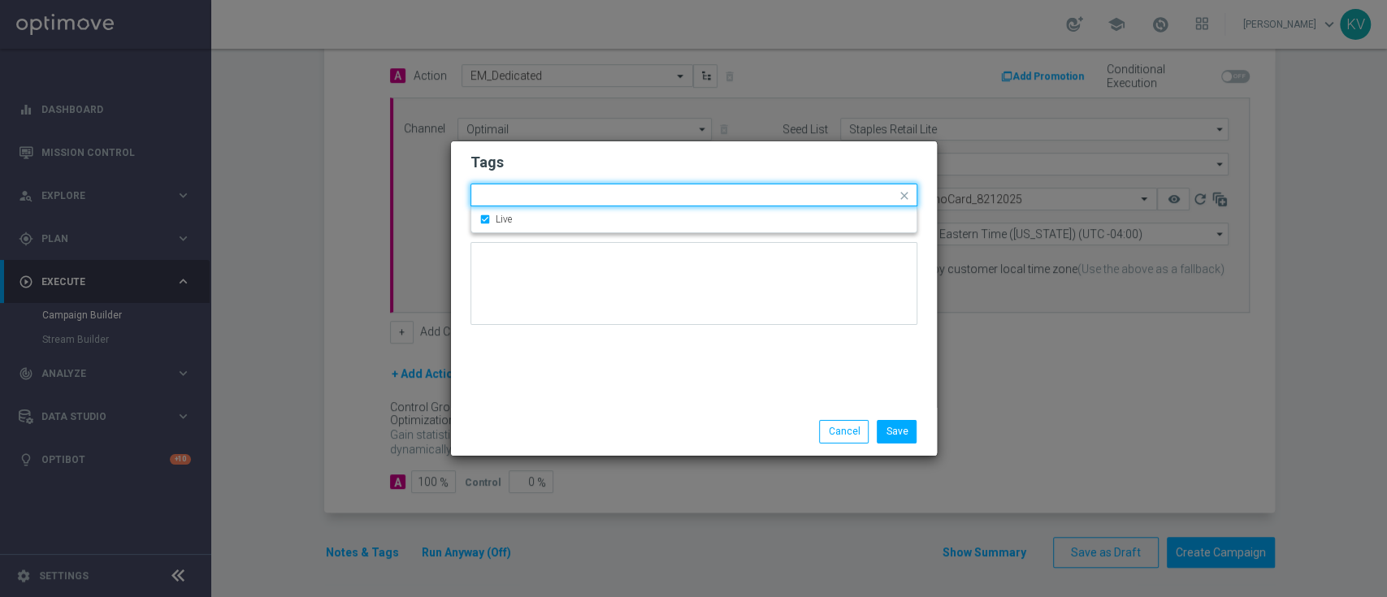
click at [587, 371] on div "Tags Quick find × Live × Owner-Retail × owner-omni-dedicated × Dedicated Live N…" at bounding box center [694, 274] width 486 height 267
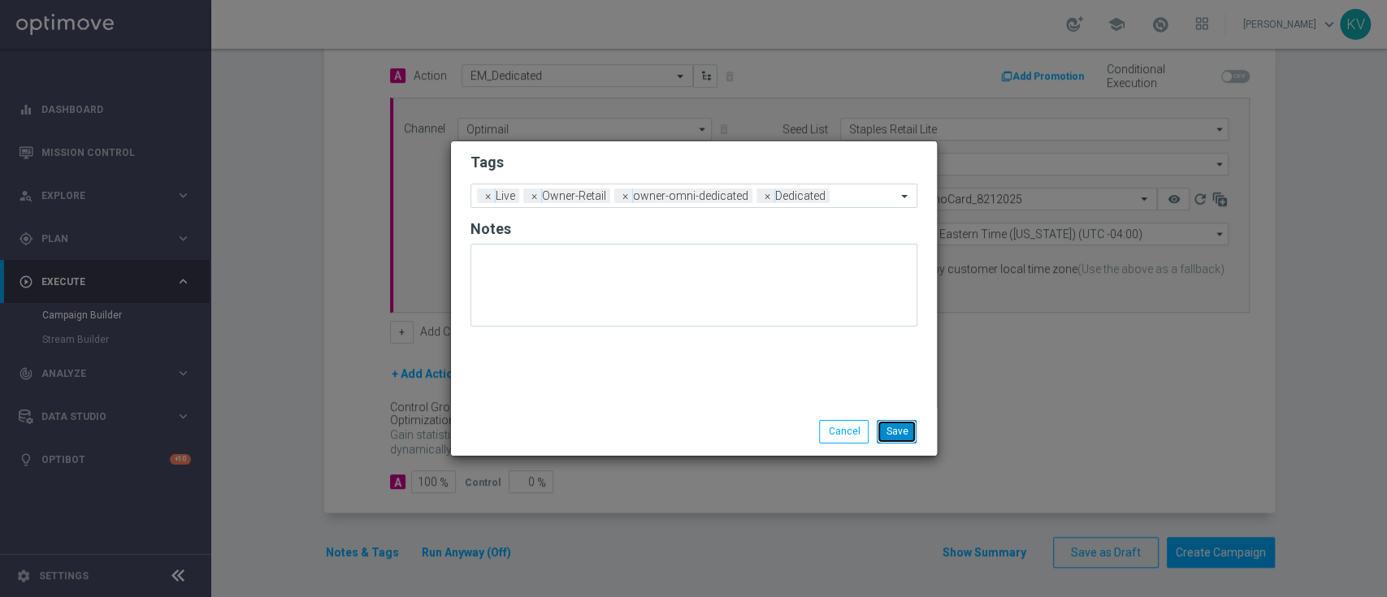
click at [900, 432] on button "Save" at bounding box center [897, 431] width 40 height 23
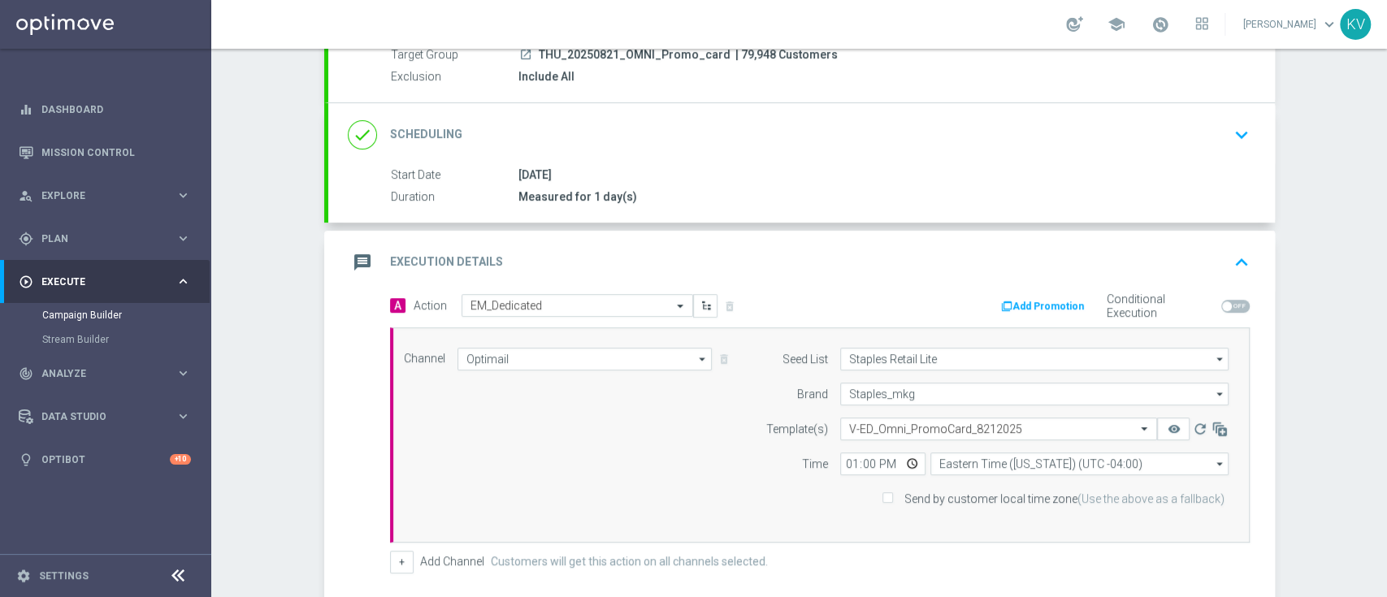
scroll to position [167, 0]
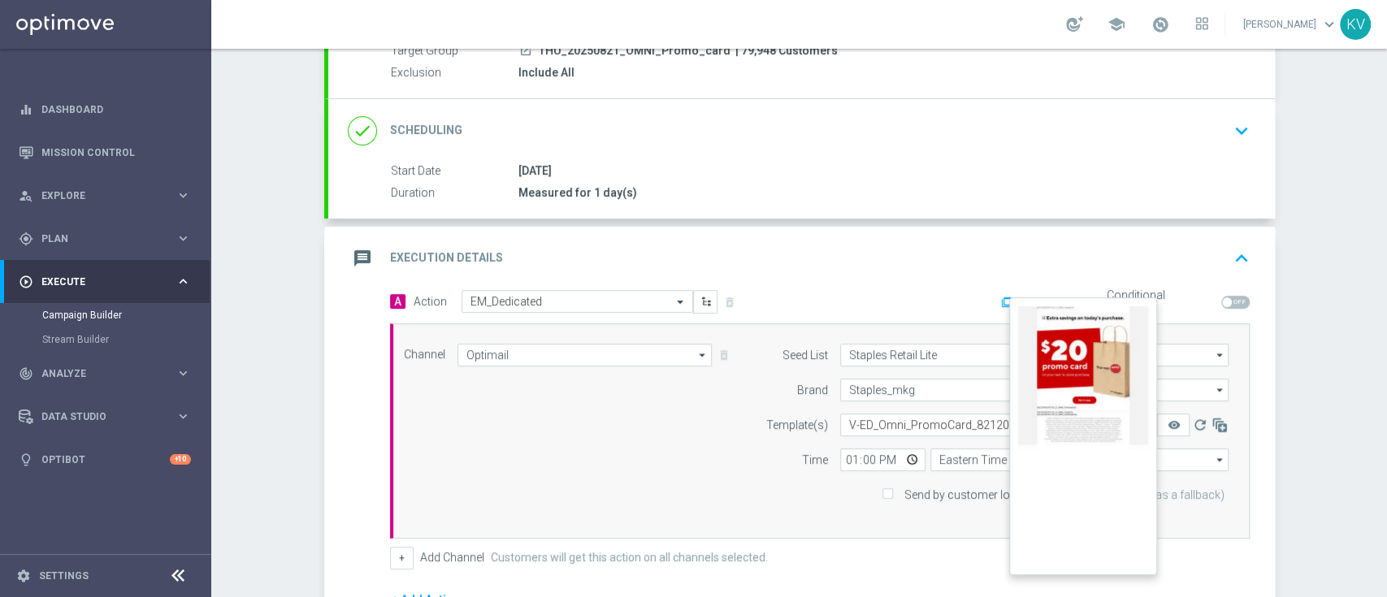
click at [1170, 431] on button "remove_red_eye" at bounding box center [1173, 425] width 33 height 23
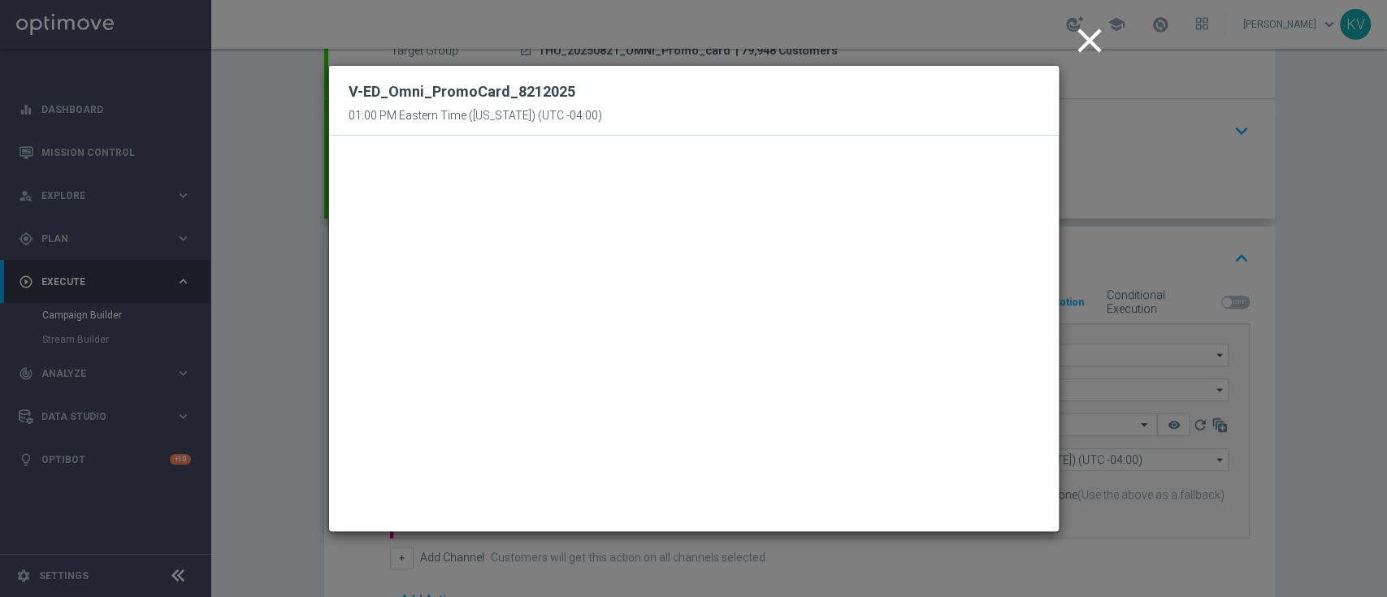
click at [1086, 44] on icon "close" at bounding box center [1090, 40] width 41 height 41
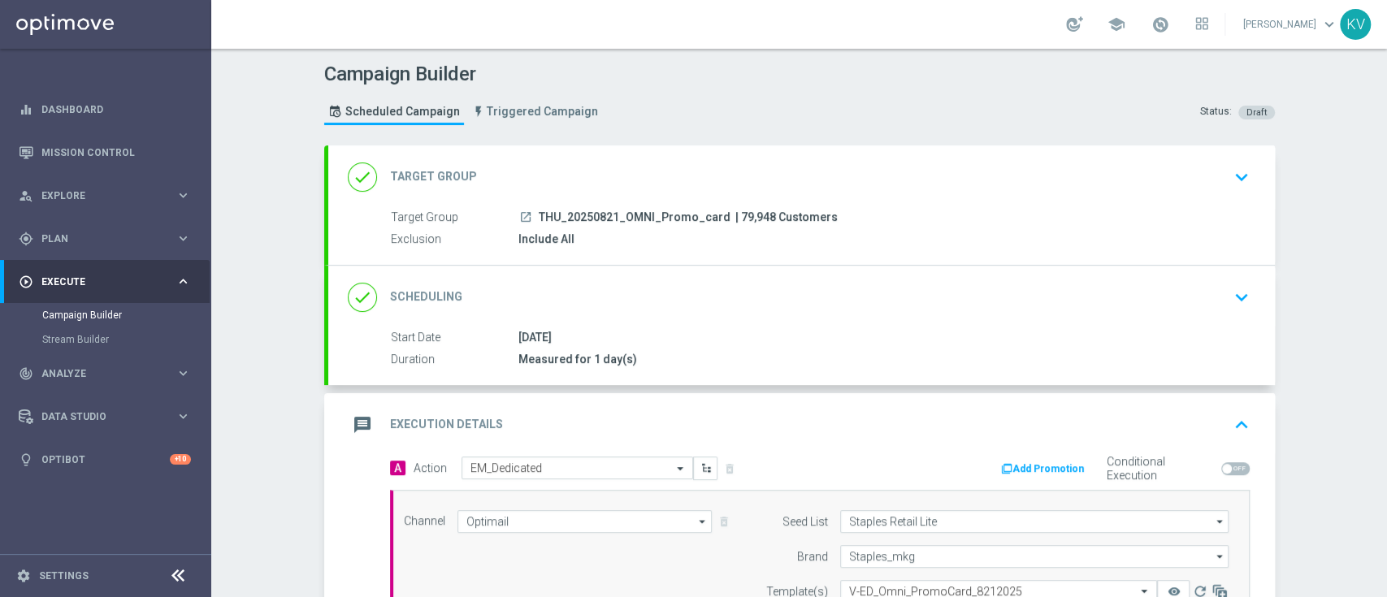
scroll to position [3, 0]
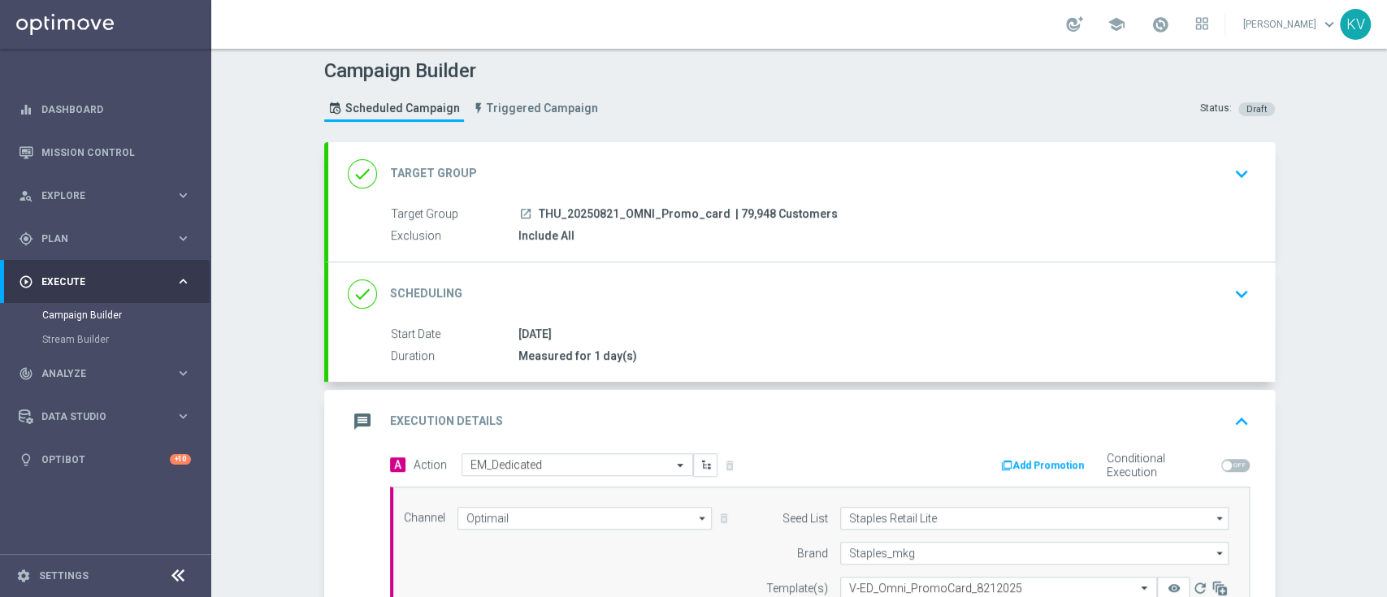
click at [1055, 219] on div "launch THU_20250821_OMNI_Promo_card | 79,948 Customers" at bounding box center [881, 214] width 725 height 16
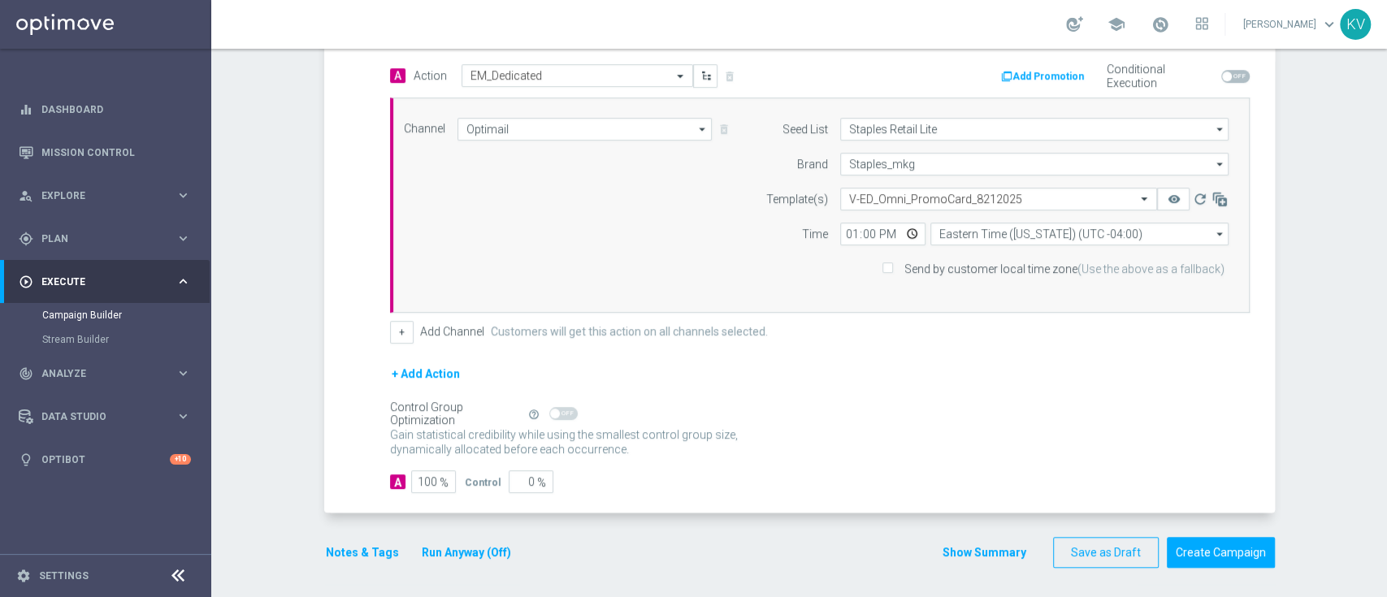
click at [882, 265] on input "Send by customer local time zone (Use the above as a fallback)" at bounding box center [887, 270] width 11 height 11
checkbox input "true"
click at [1227, 564] on button "Create Campaign" at bounding box center [1221, 553] width 108 height 32
